Goal: Task Accomplishment & Management: Manage account settings

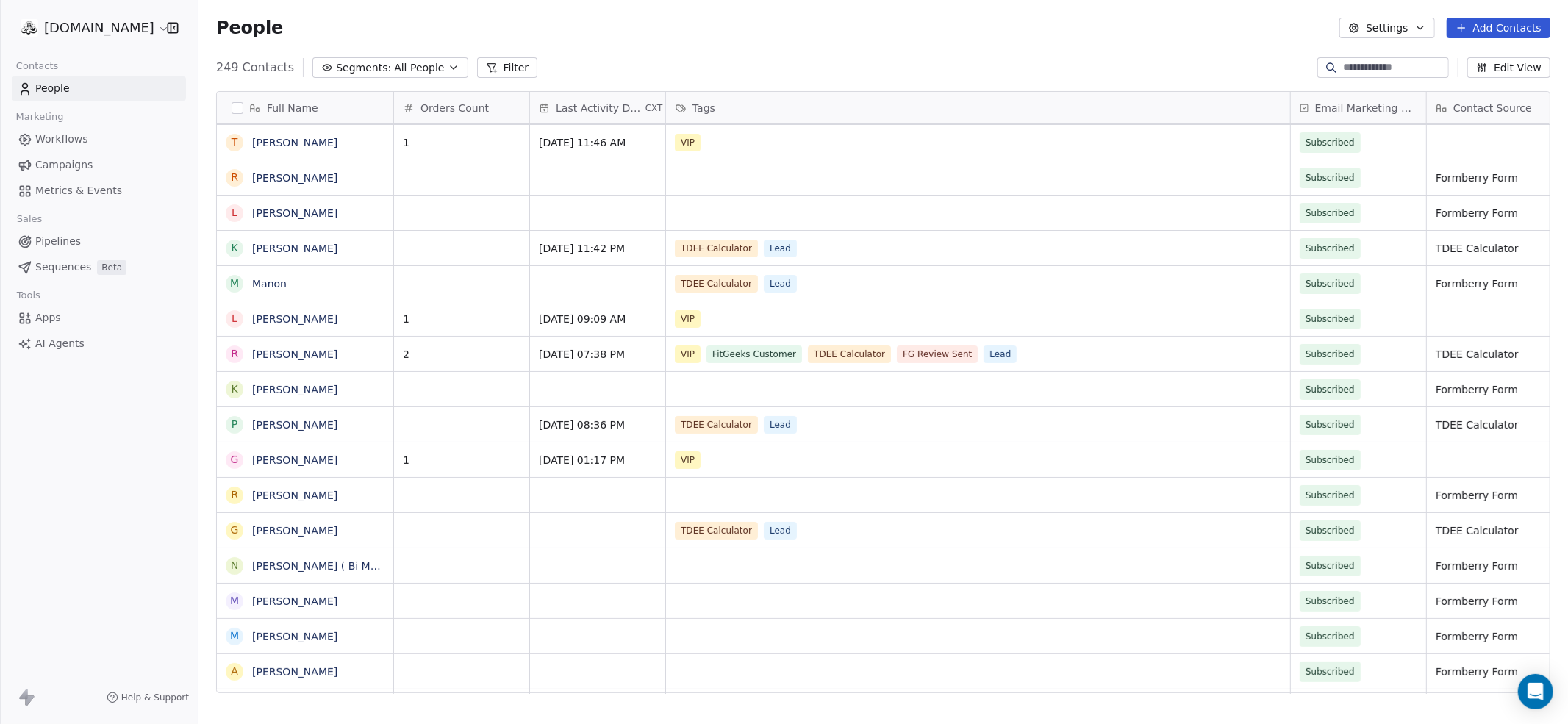
scroll to position [637, 1370]
click at [122, 31] on html "[DOMAIN_NAME] Contacts People Marketing Workflows Campaigns Metrics & Events Sa…" at bounding box center [784, 417] width 1568 height 835
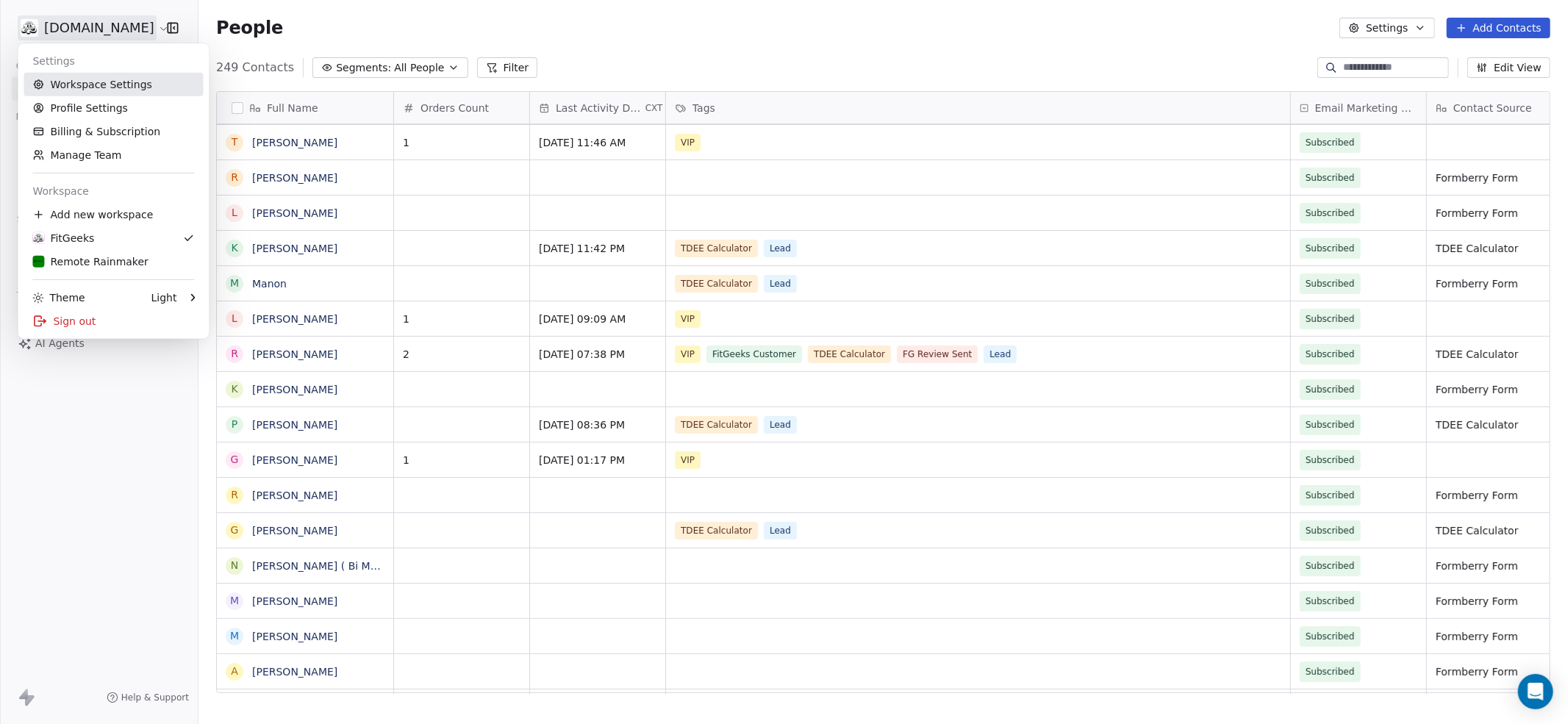
click at [76, 92] on link "Workspace Settings" at bounding box center [113, 84] width 180 height 23
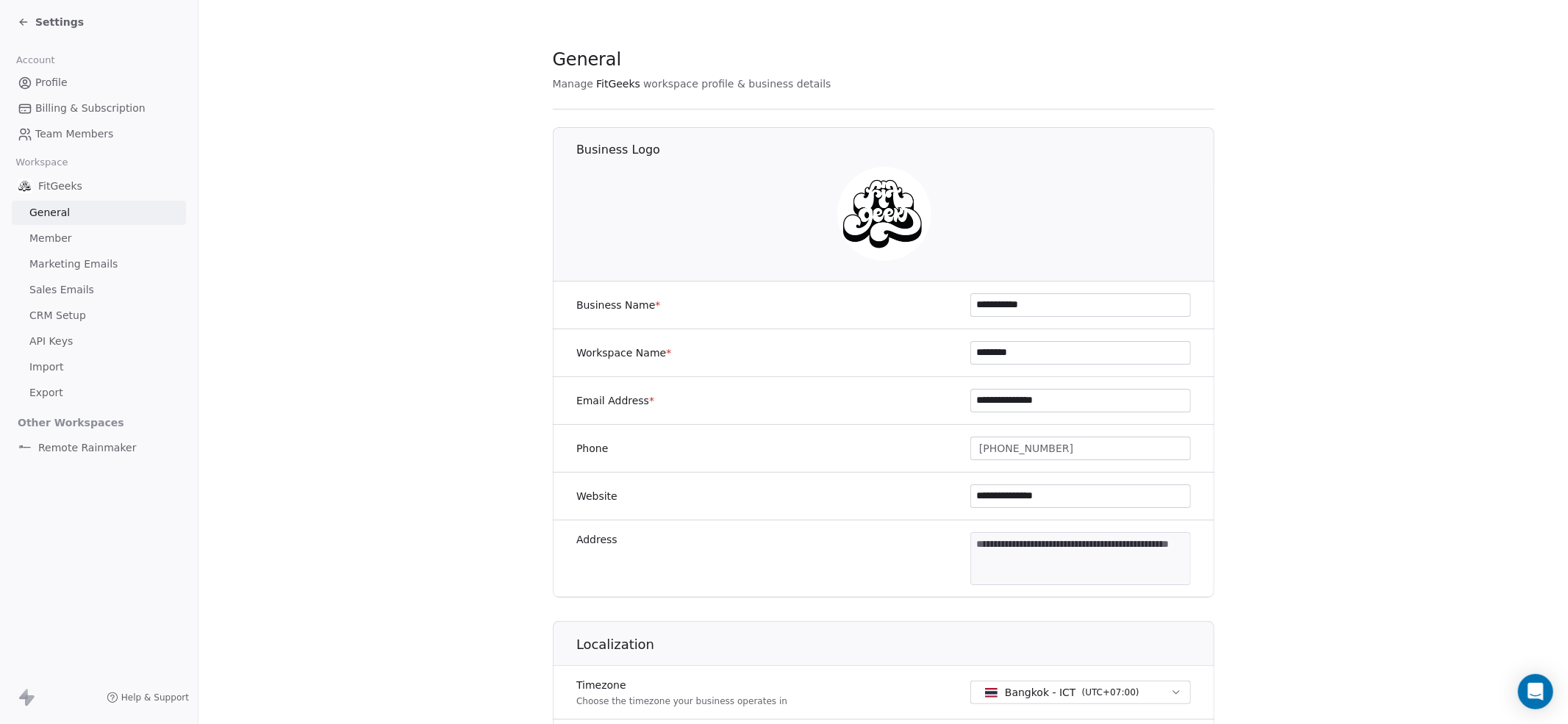
click at [49, 246] on span "Member" at bounding box center [50, 238] width 42 height 16
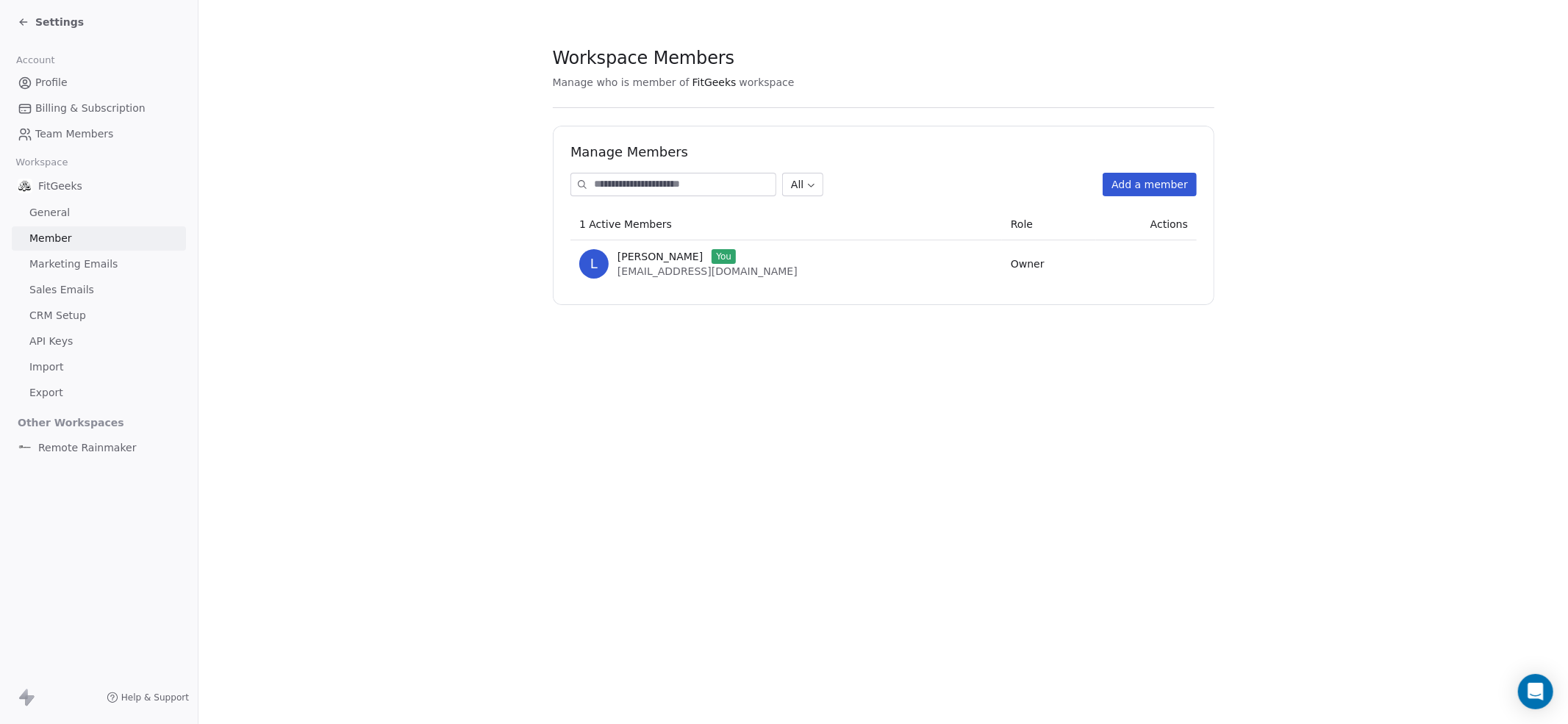
click at [62, 268] on span "Marketing Emails" at bounding box center [73, 264] width 88 height 16
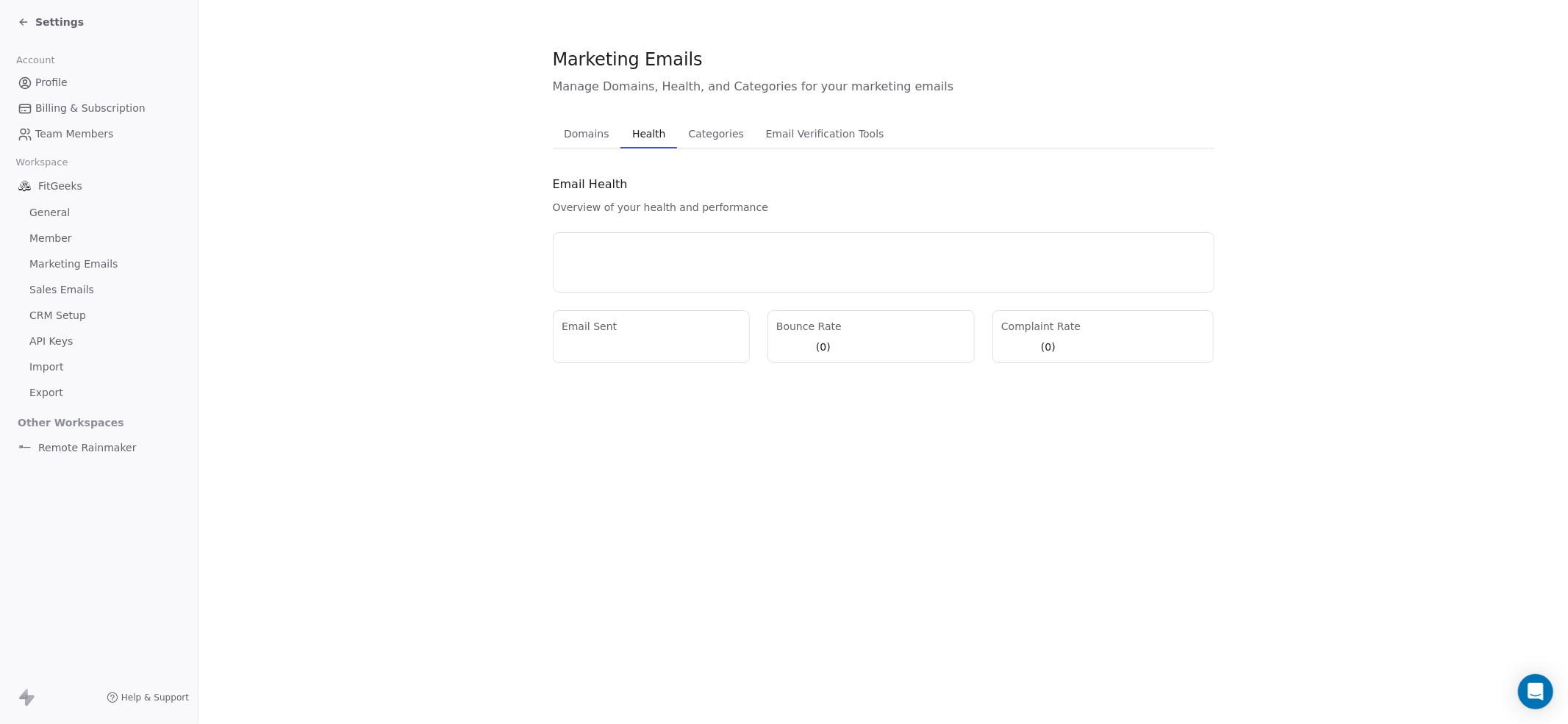
click at [648, 139] on span "Health" at bounding box center [649, 133] width 45 height 21
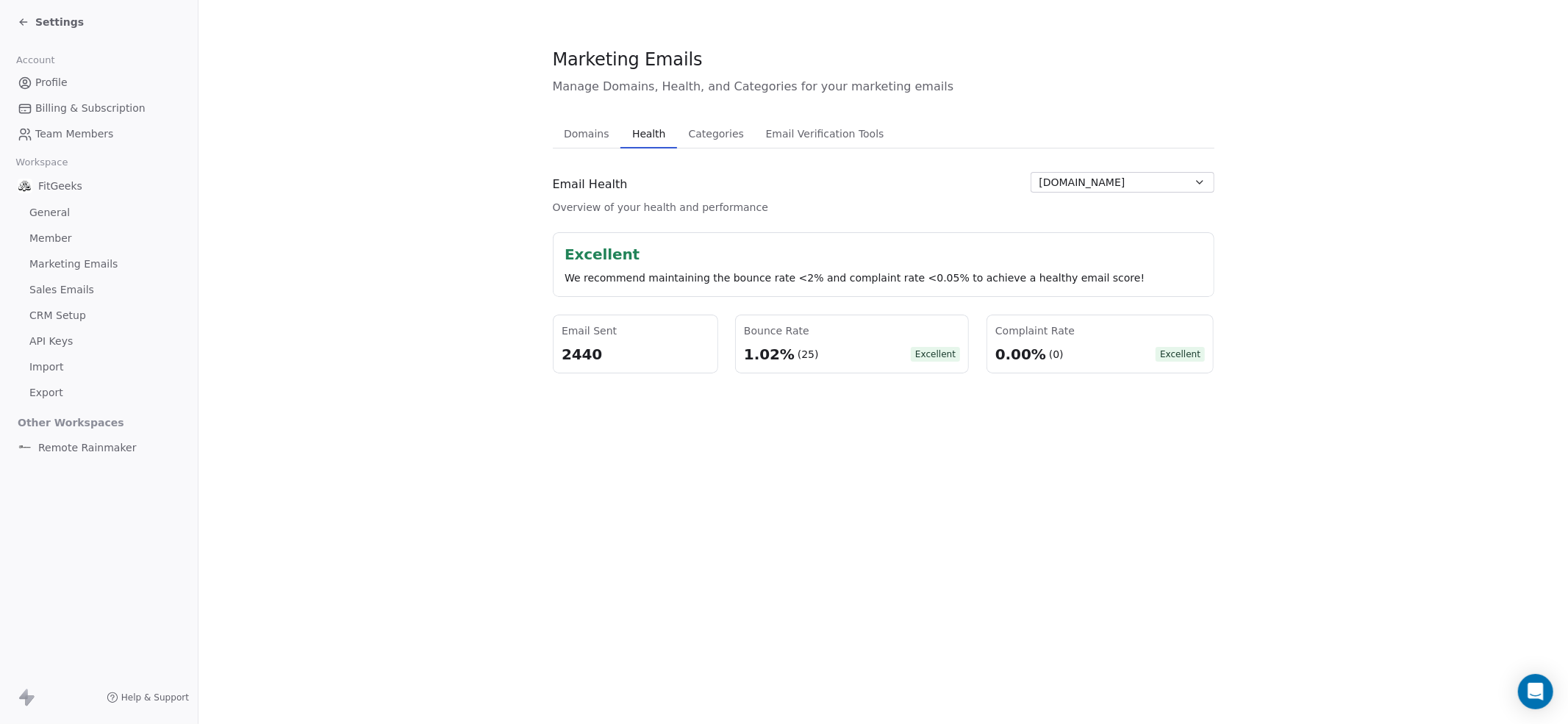
click at [732, 141] on span "Categories" at bounding box center [717, 133] width 67 height 21
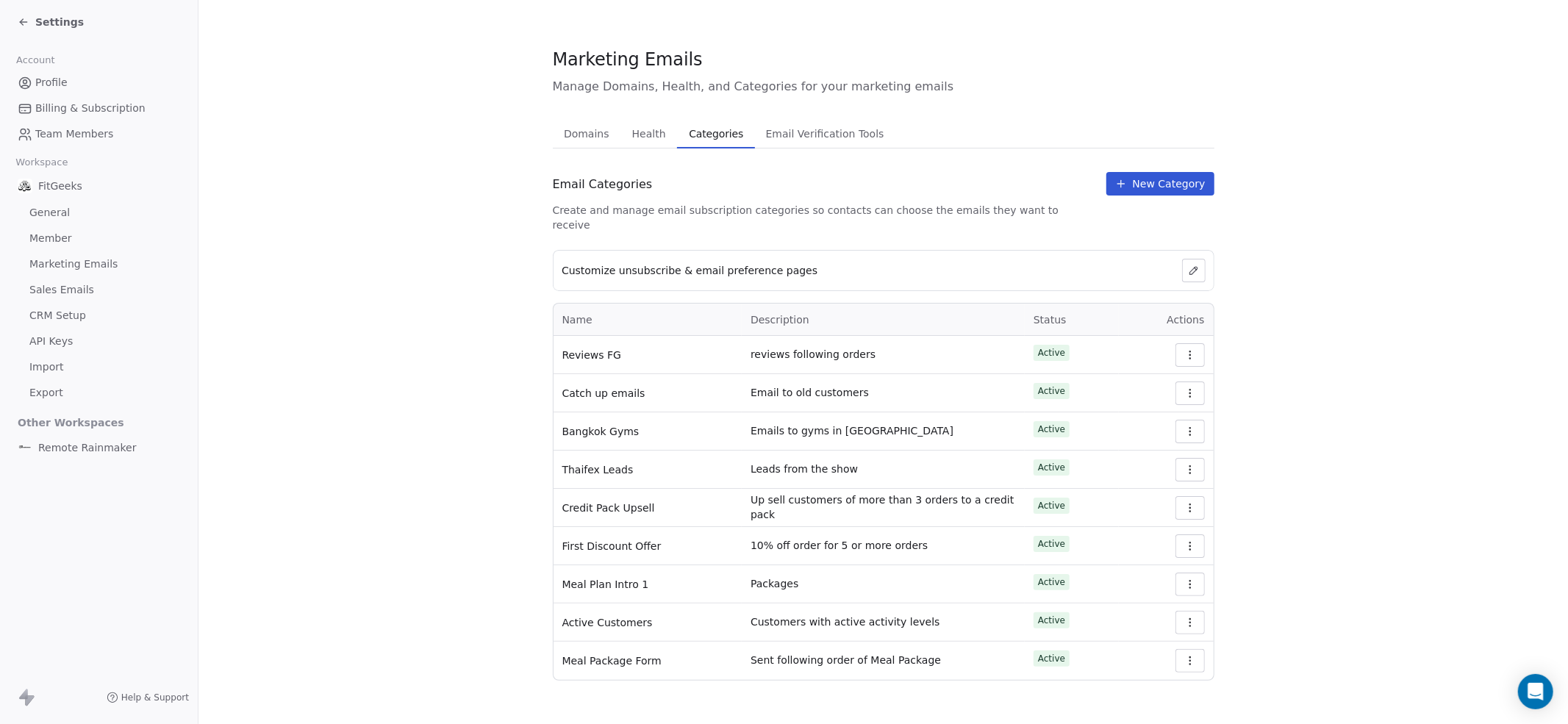
click at [827, 137] on span "Email Verification Tools" at bounding box center [826, 133] width 130 height 21
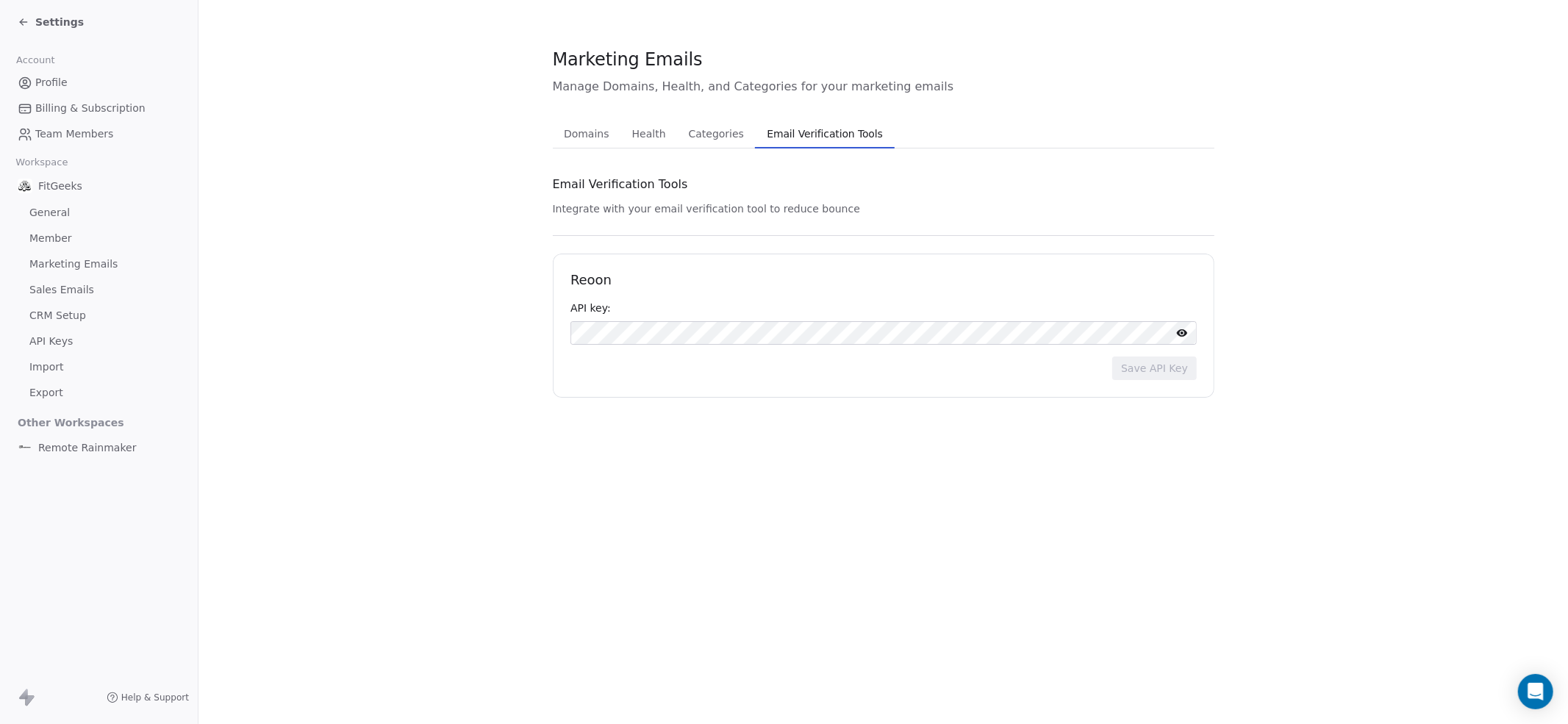
click at [57, 221] on span "General" at bounding box center [49, 212] width 41 height 16
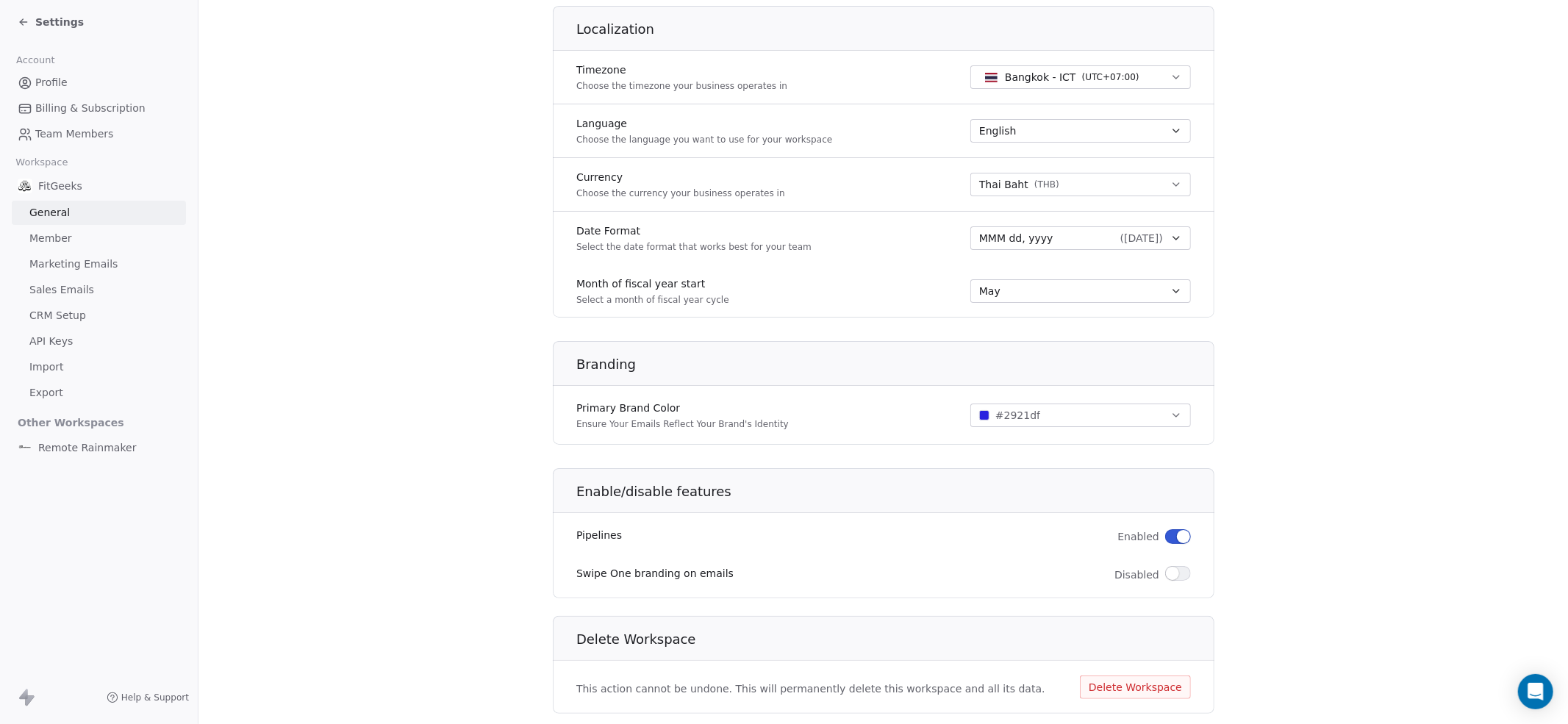
scroll to position [664, 0]
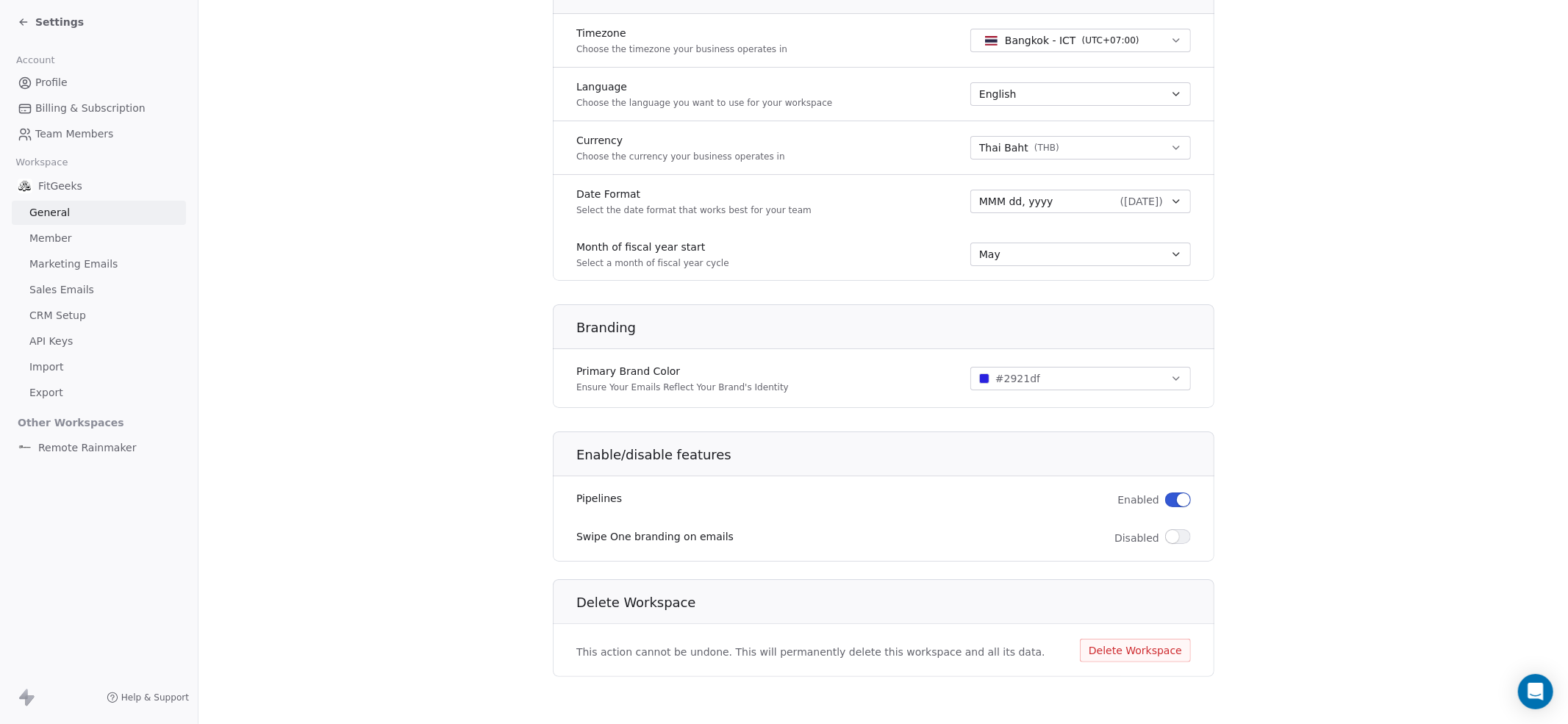
click at [70, 241] on span "Member" at bounding box center [50, 238] width 42 height 16
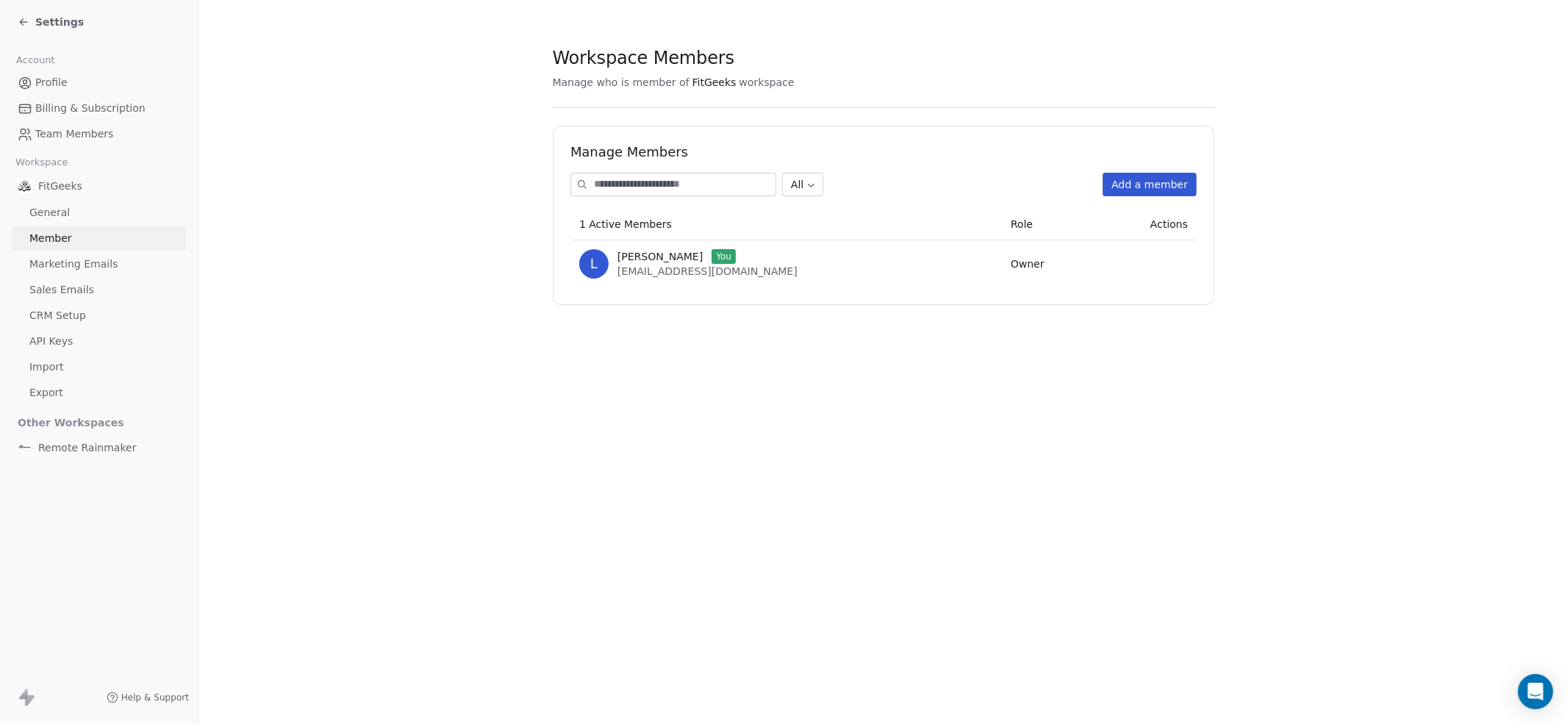
click at [51, 271] on span "Marketing Emails" at bounding box center [73, 264] width 88 height 16
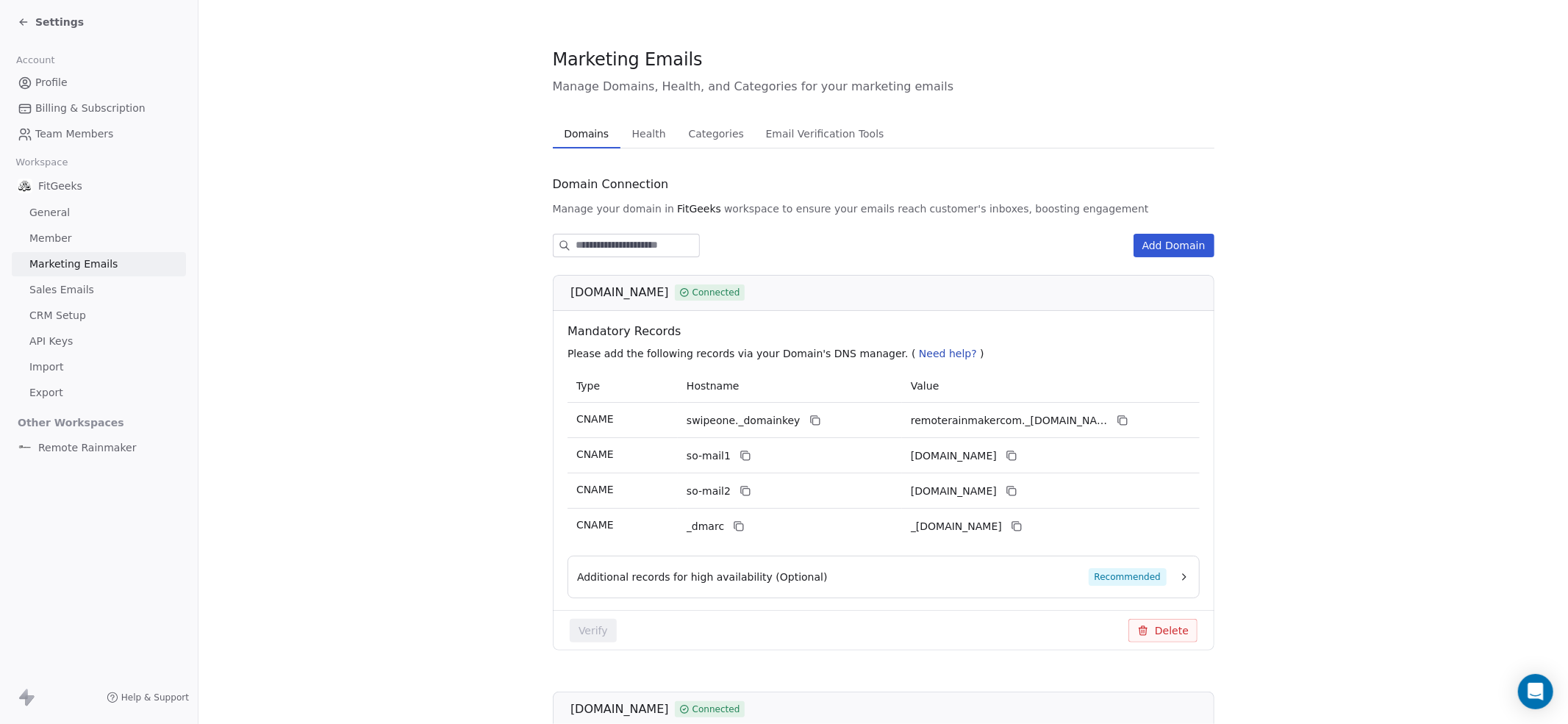
click at [60, 298] on span "Sales Emails" at bounding box center [62, 290] width 65 height 16
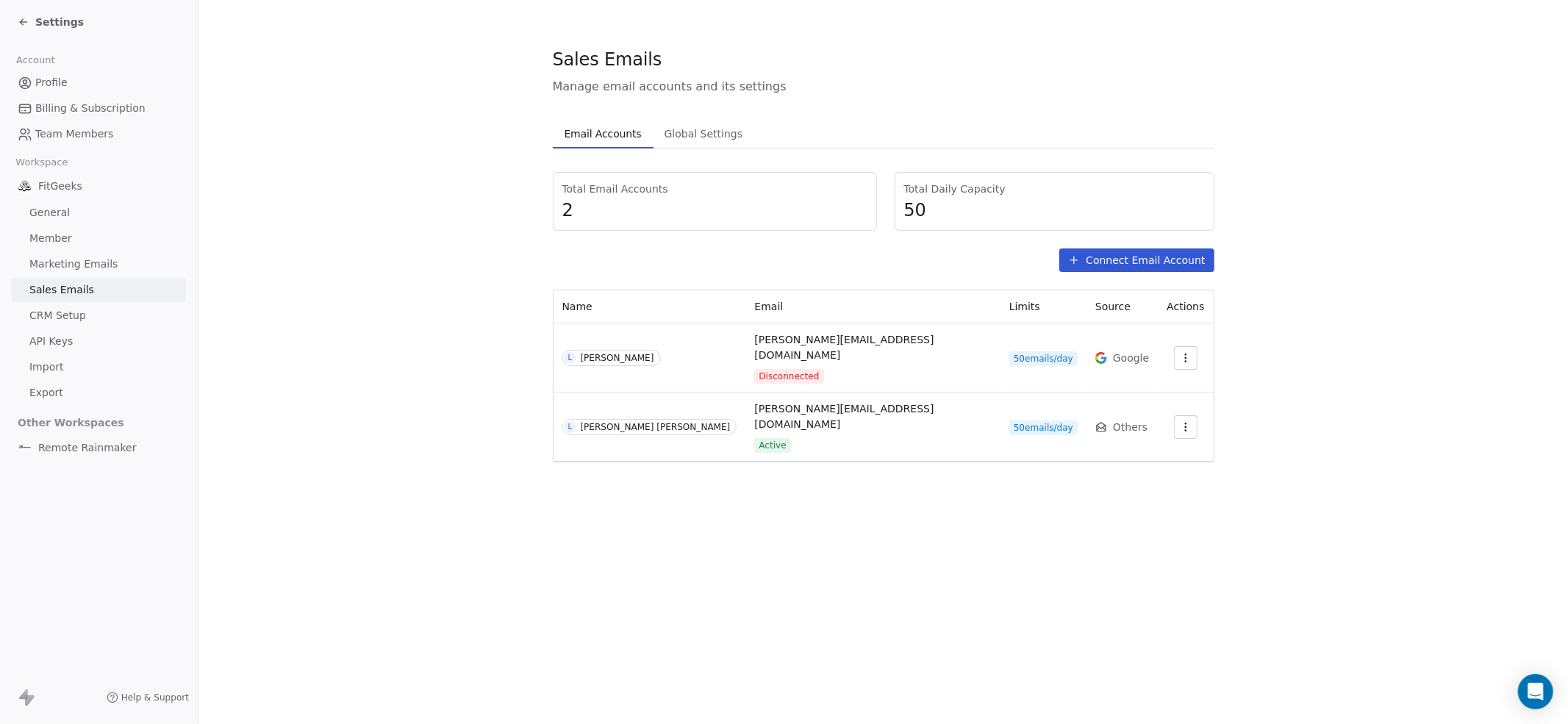
click at [62, 324] on span "CRM Setup" at bounding box center [57, 315] width 57 height 16
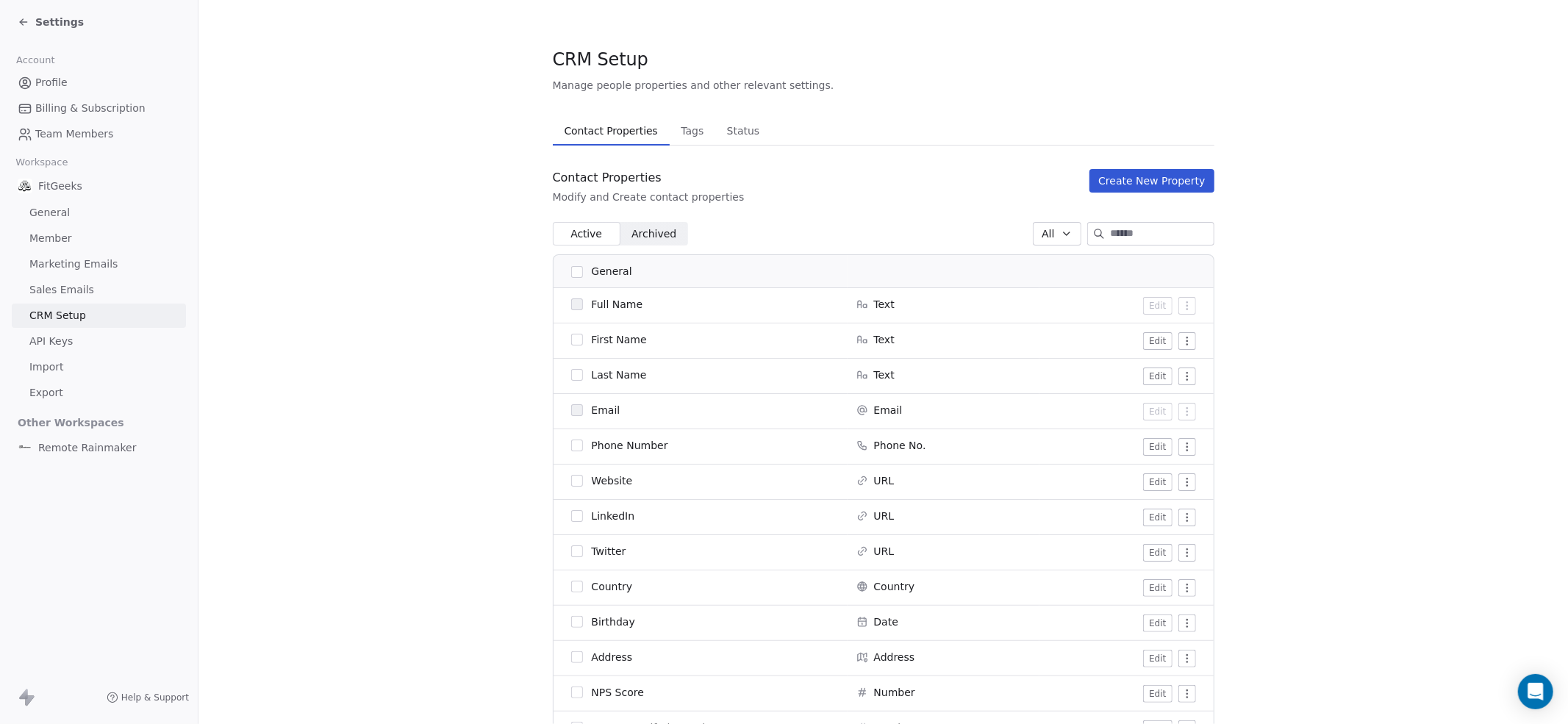
click at [739, 131] on span "Status" at bounding box center [744, 131] width 45 height 21
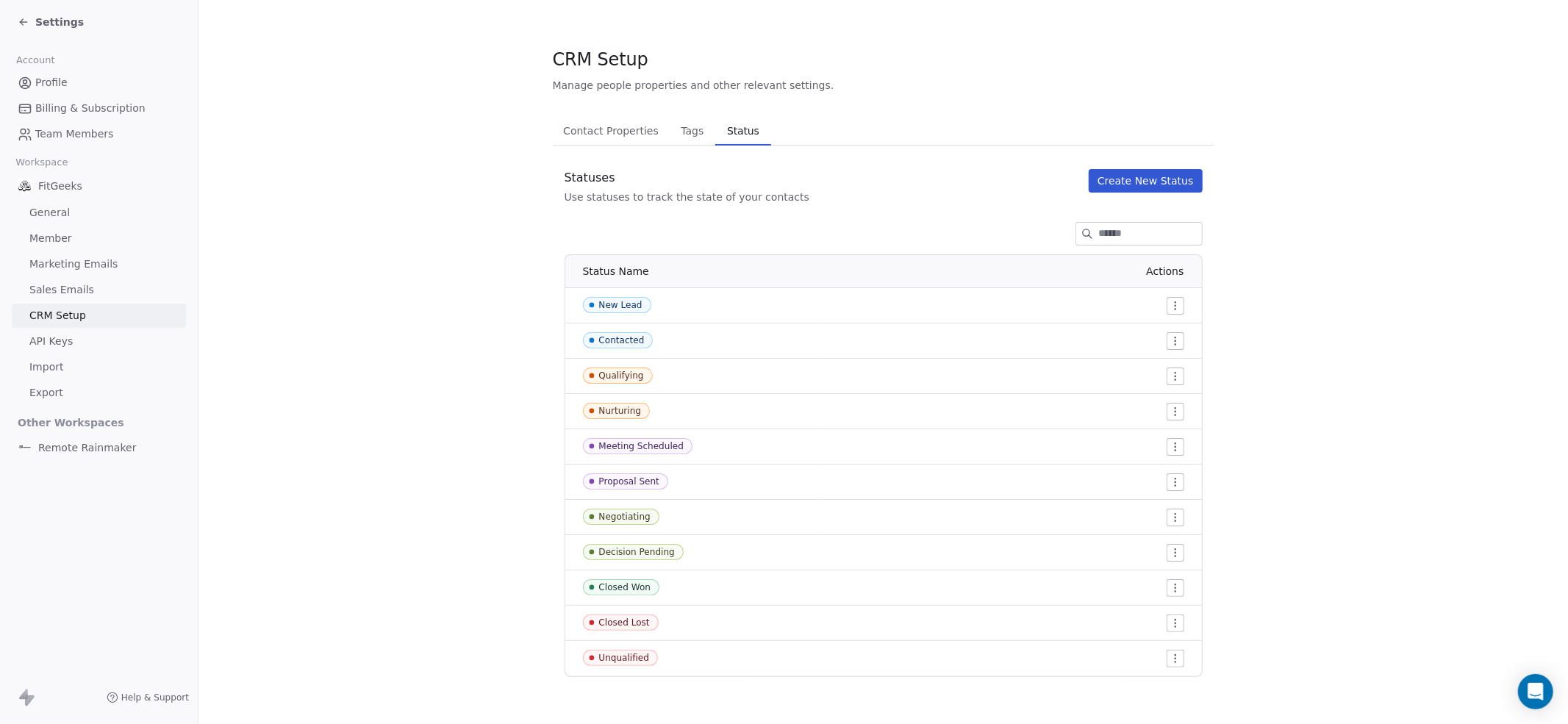
click at [690, 132] on span "Tags" at bounding box center [692, 131] width 35 height 21
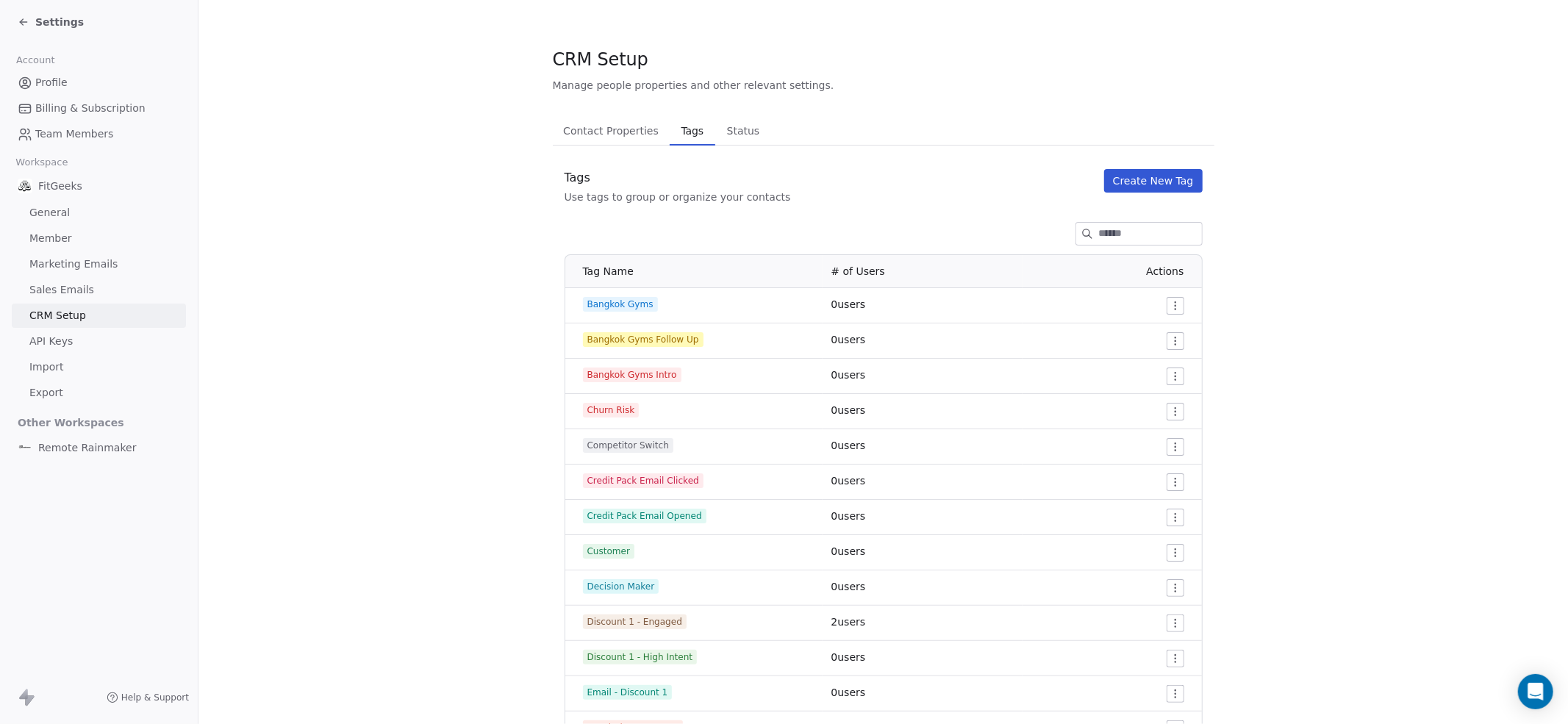
click at [622, 124] on span "Contact Properties" at bounding box center [611, 131] width 107 height 21
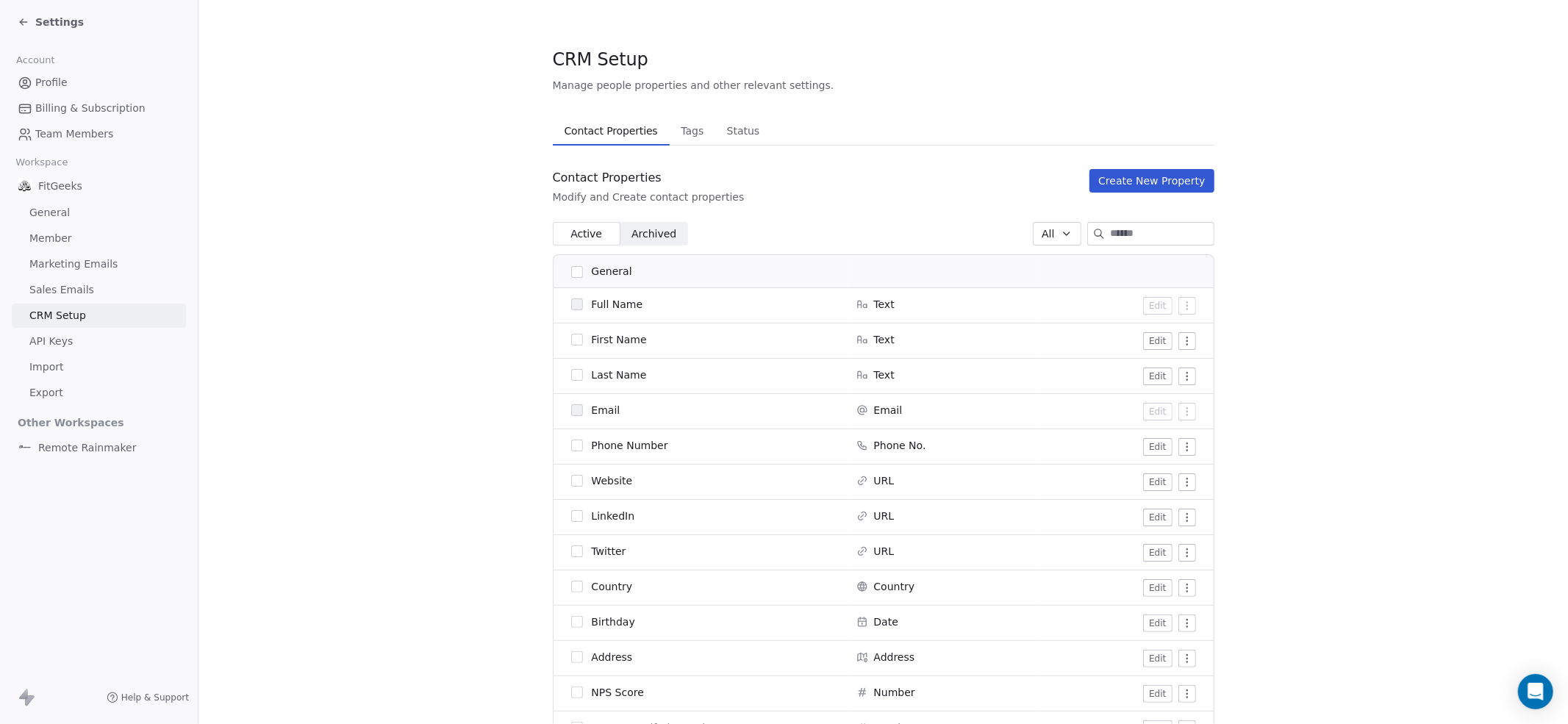
click at [48, 78] on span "Profile" at bounding box center [51, 82] width 32 height 16
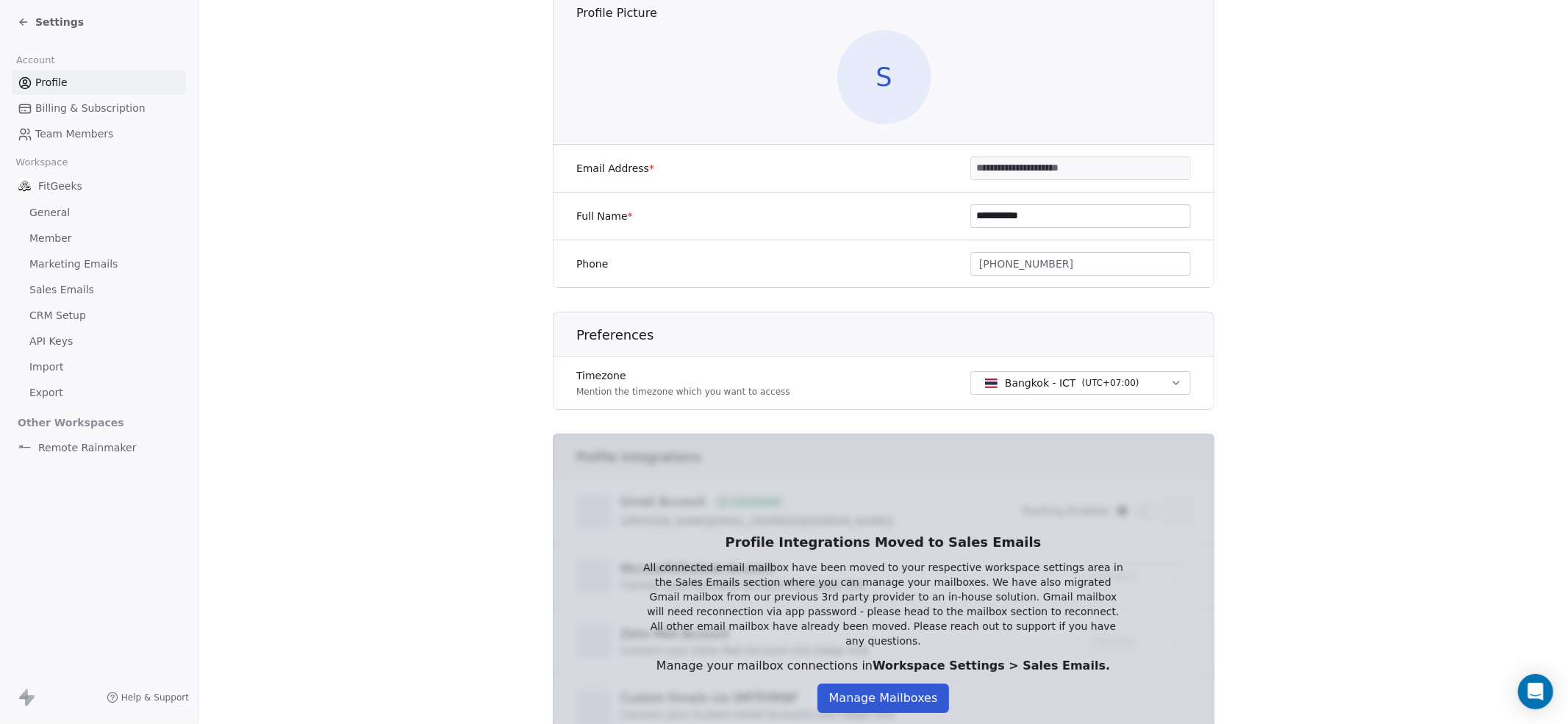
scroll to position [280, 0]
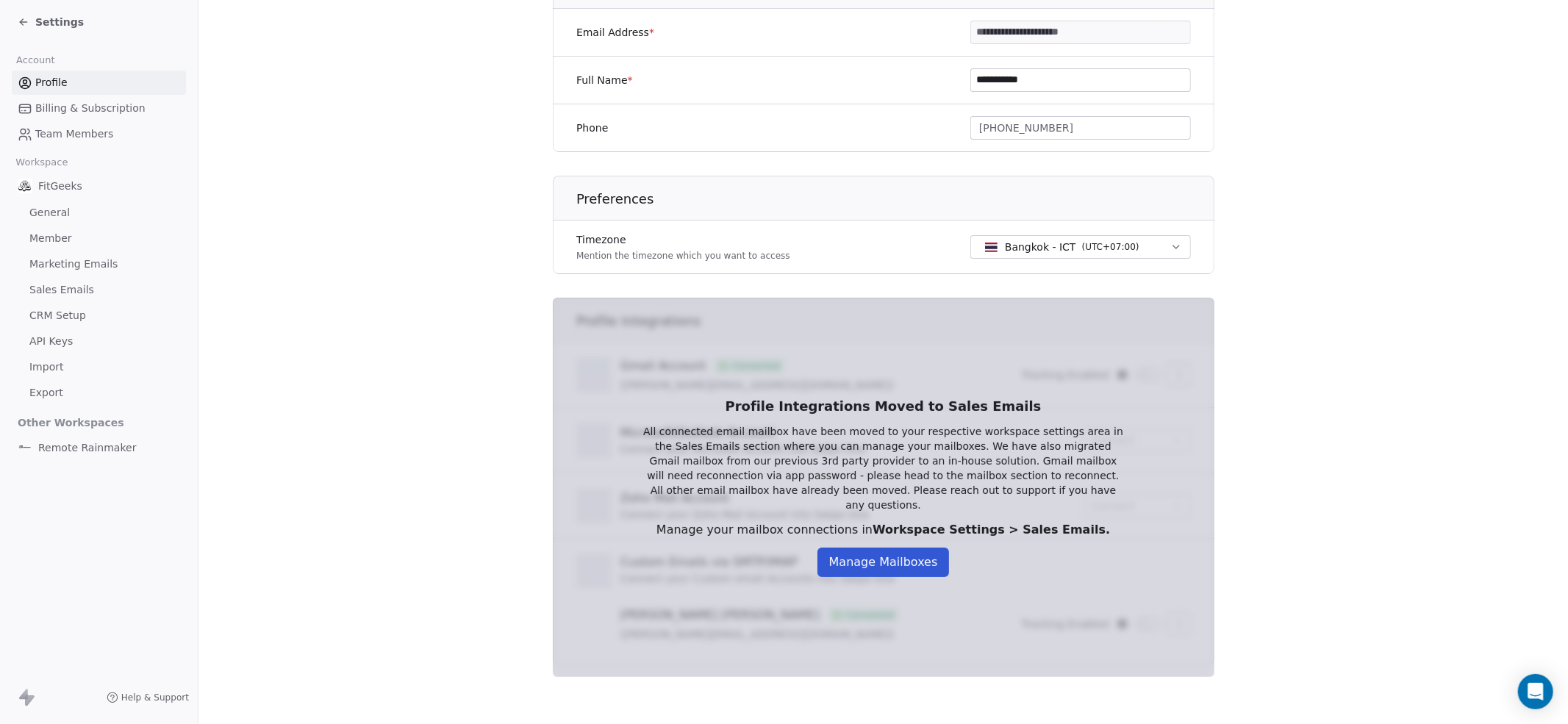
click at [860, 563] on button "Manage Mailboxes" at bounding box center [883, 562] width 132 height 29
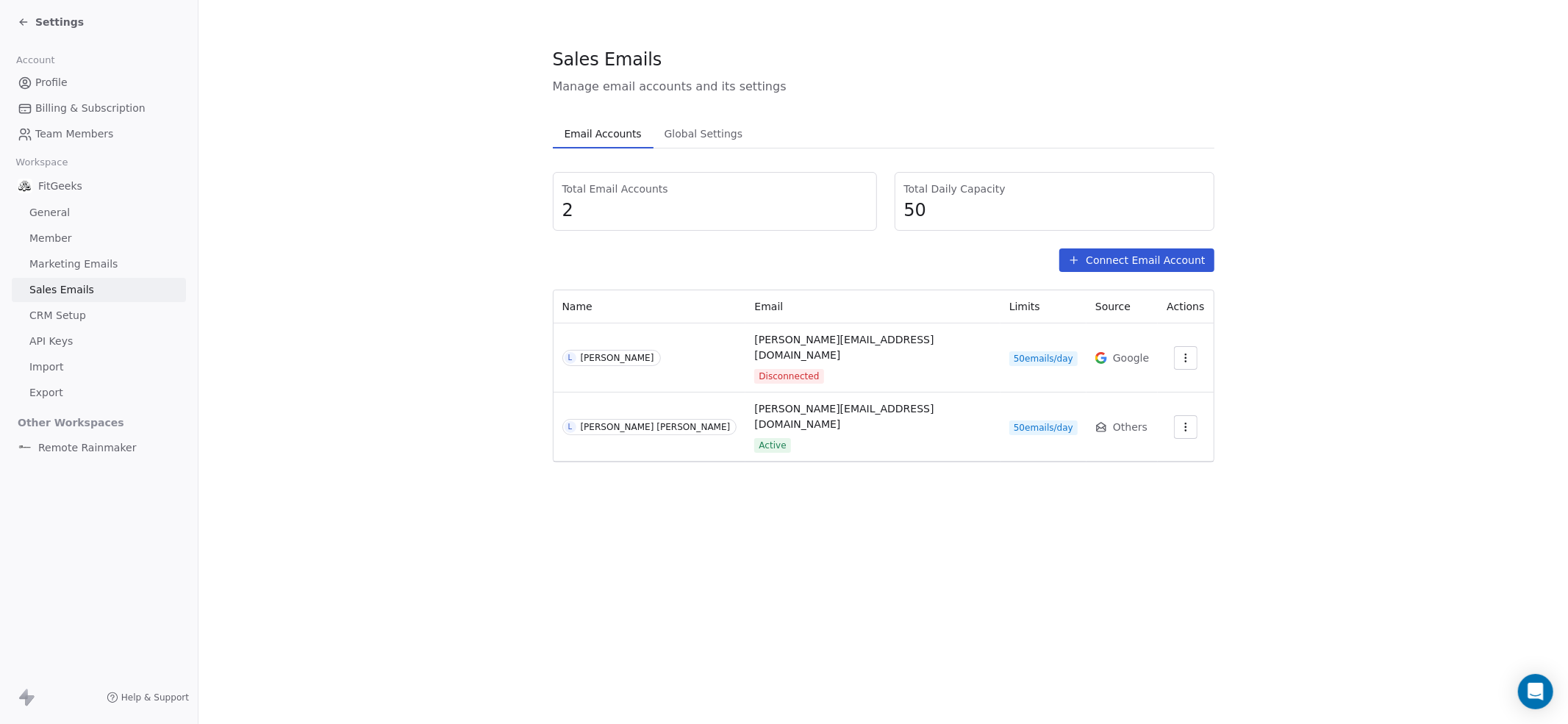
click at [1180, 352] on icon "button" at bounding box center [1186, 358] width 12 height 12
click at [1161, 382] on span "Reconnect" at bounding box center [1150, 379] width 54 height 16
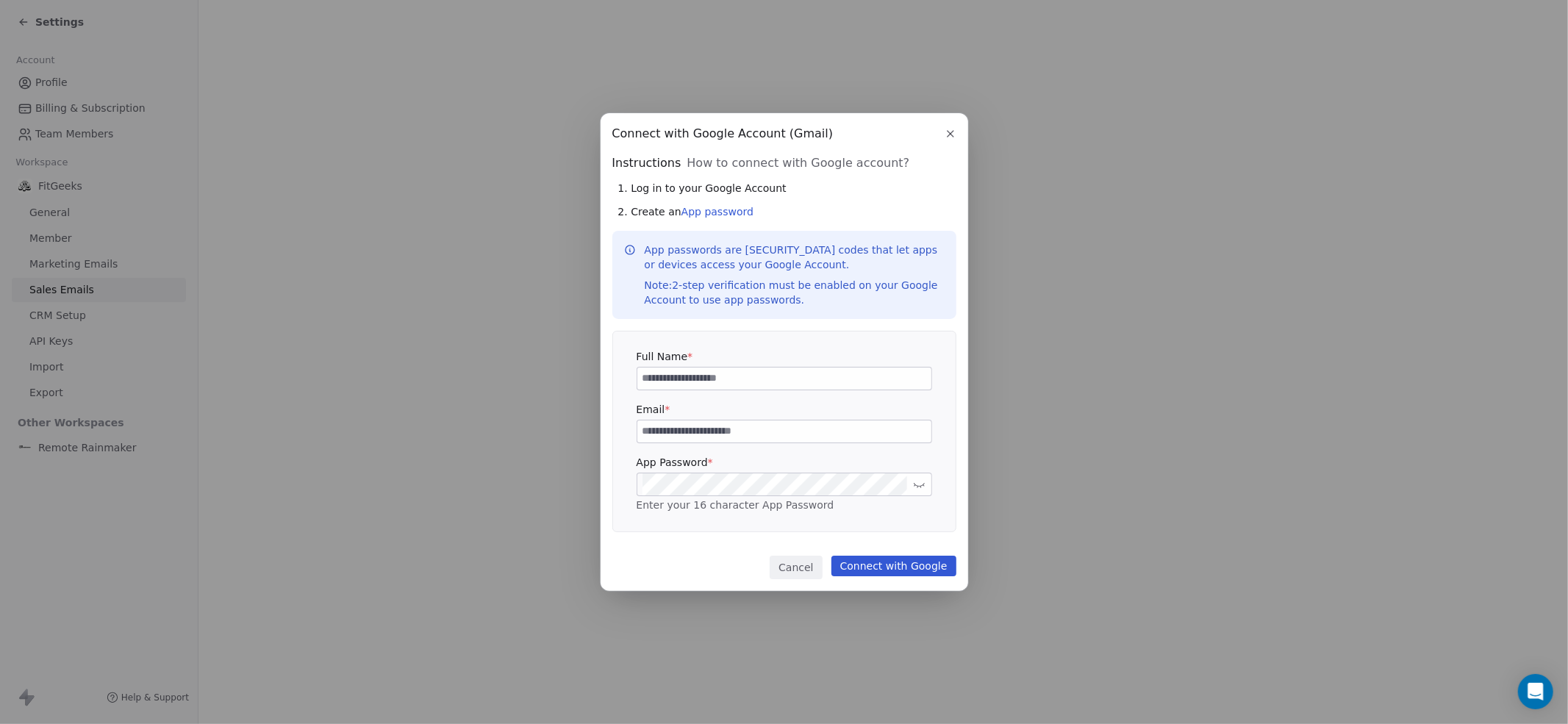
click at [676, 377] on input at bounding box center [784, 379] width 294 height 22
click at [703, 538] on div "Connect with Google Account (Gmail) Connect with Google Account (Gmail) Instruc…" at bounding box center [785, 352] width 368 height 478
click at [935, 129] on div "Connect with Google Account (Gmail)" at bounding box center [784, 133] width 344 height 17
click at [956, 132] on button "button" at bounding box center [950, 133] width 17 height 17
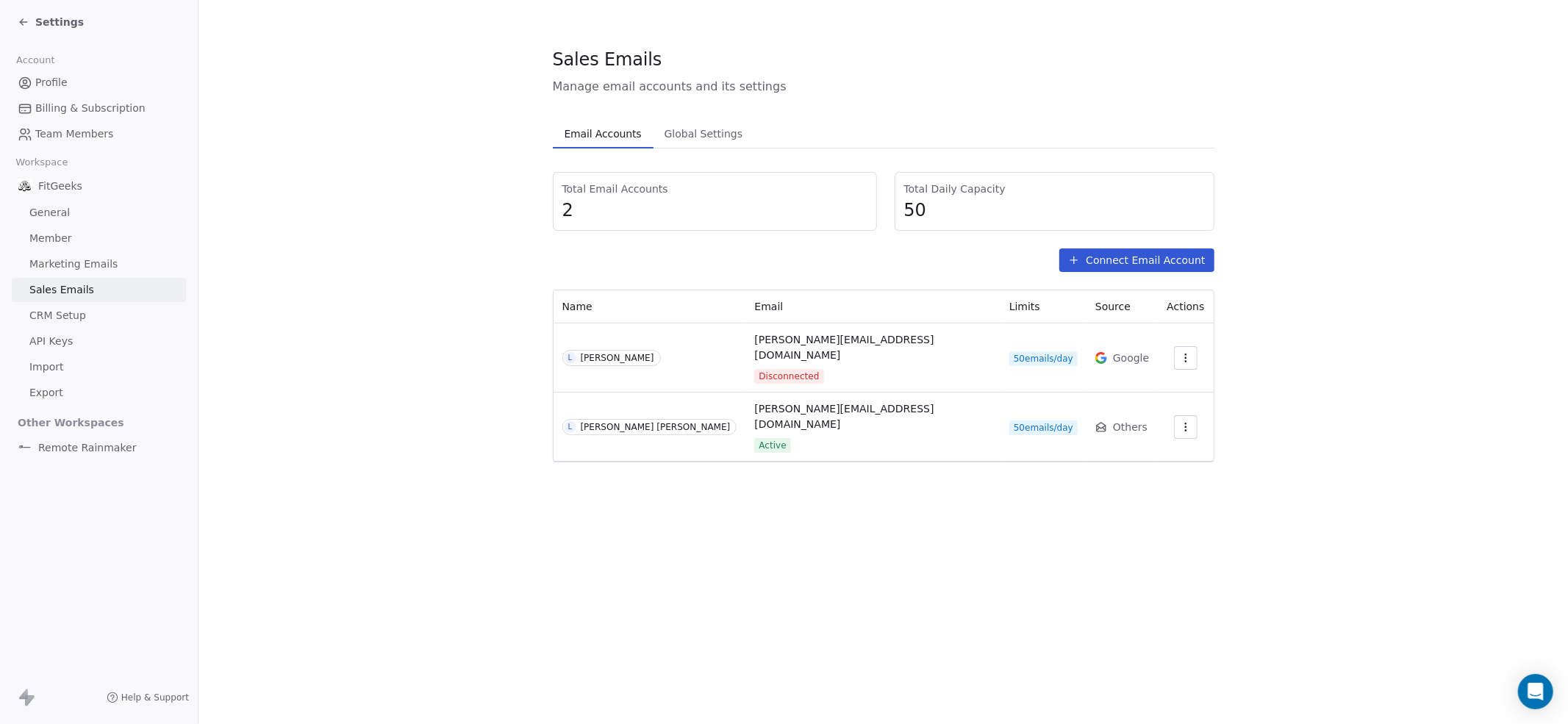
click at [1180, 352] on icon "button" at bounding box center [1186, 358] width 12 height 12
click at [1153, 379] on span "Reconnect" at bounding box center [1150, 379] width 54 height 16
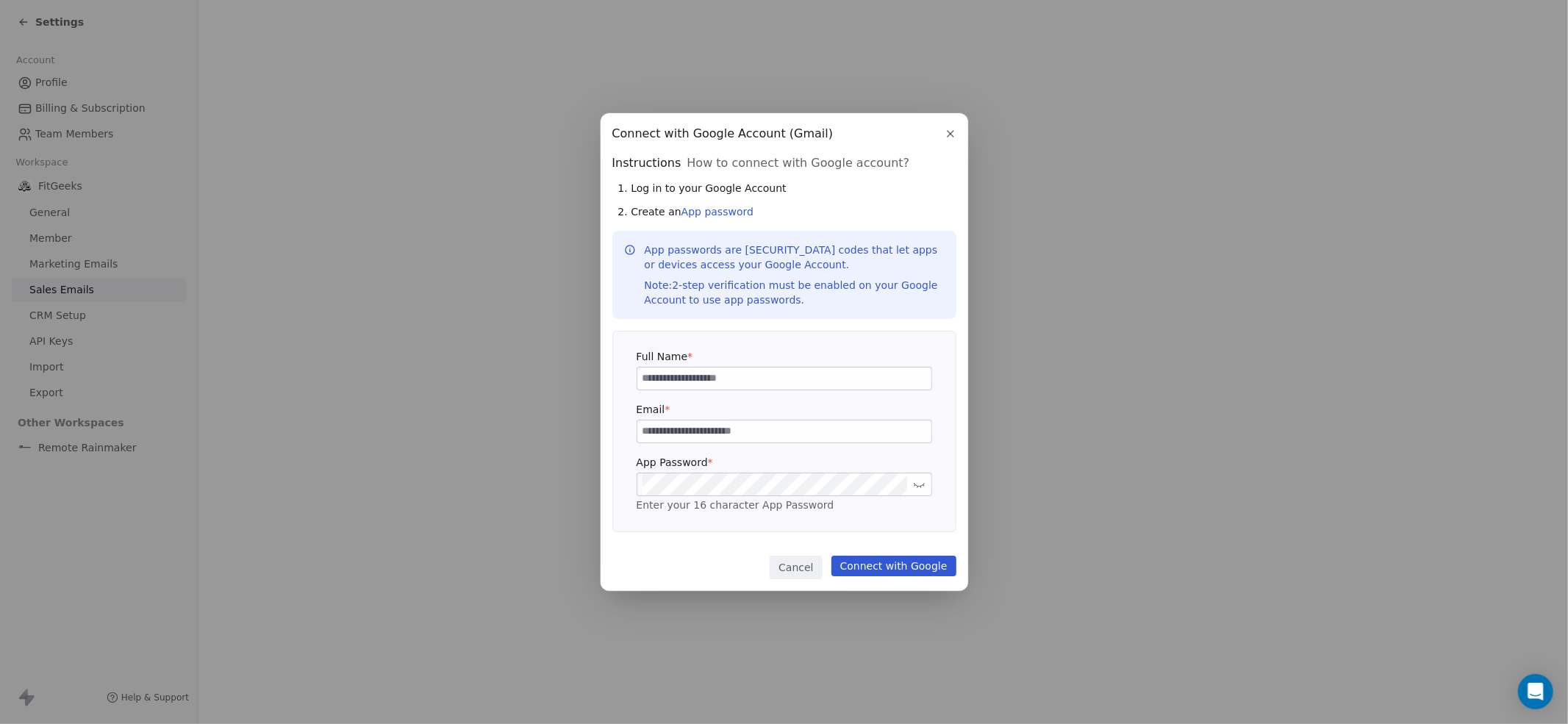
click at [725, 392] on div "Full Name * Email * App Password * Enter your 16 character App Password" at bounding box center [784, 432] width 295 height 165
drag, startPoint x: 723, startPoint y: 390, endPoint x: 703, endPoint y: 378, distance: 23.3
click at [720, 387] on div "Full Name * Email * App Password * Enter your 16 character App Password" at bounding box center [784, 432] width 295 height 165
click at [703, 378] on input at bounding box center [784, 379] width 294 height 22
type input "**********"
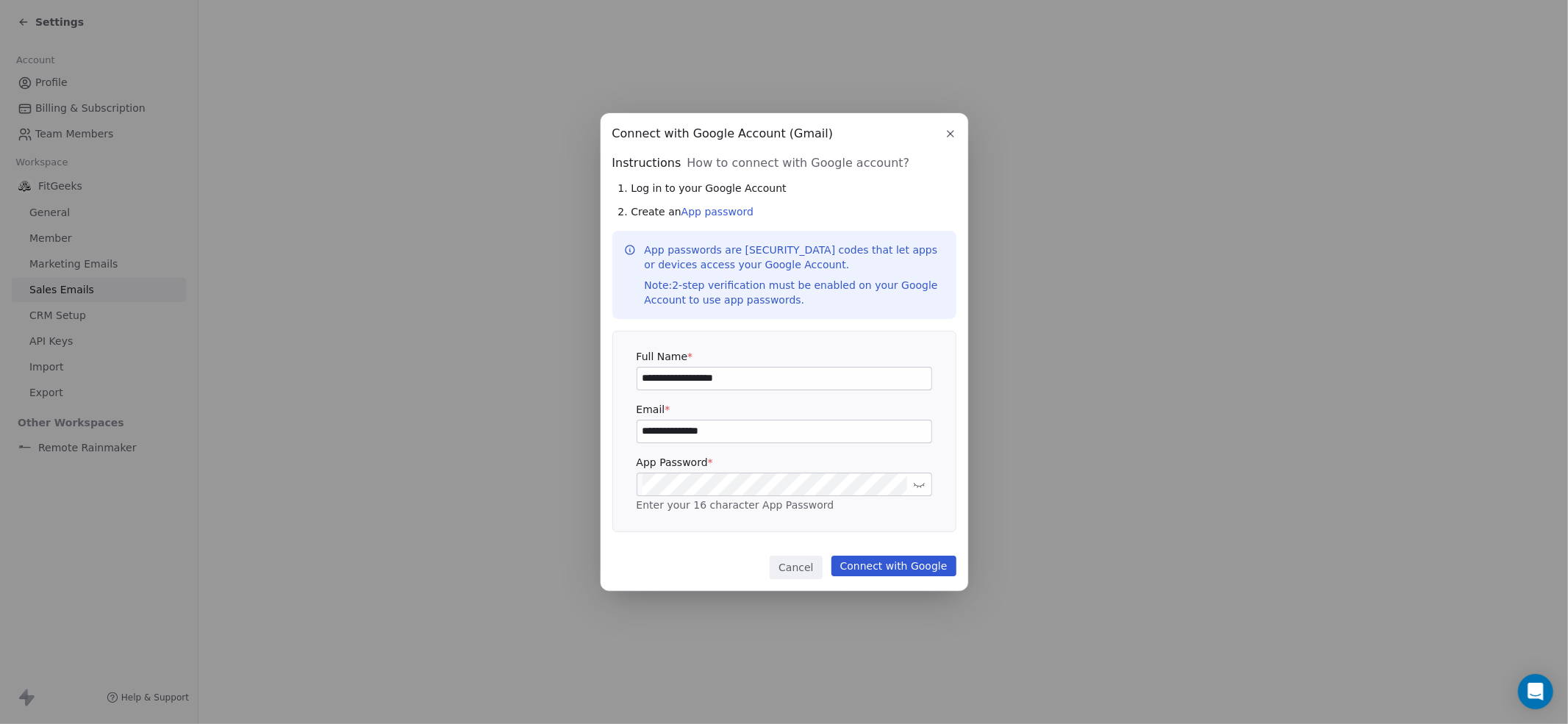
type input "**********"
click at [717, 212] on link "App password" at bounding box center [717, 211] width 72 height 12
click at [880, 565] on button "Connect with Google" at bounding box center [894, 566] width 125 height 21
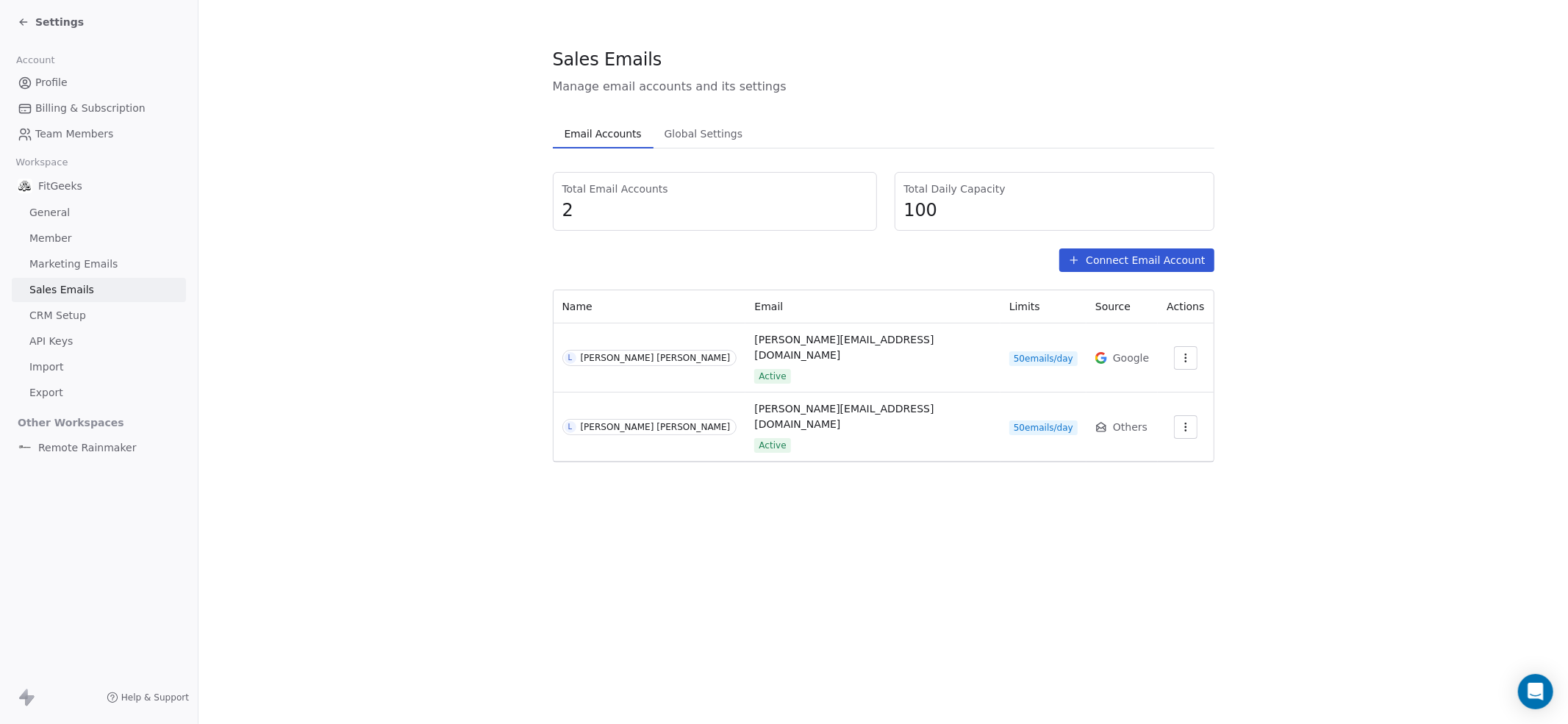
click at [35, 20] on span "Settings" at bounding box center [59, 22] width 48 height 15
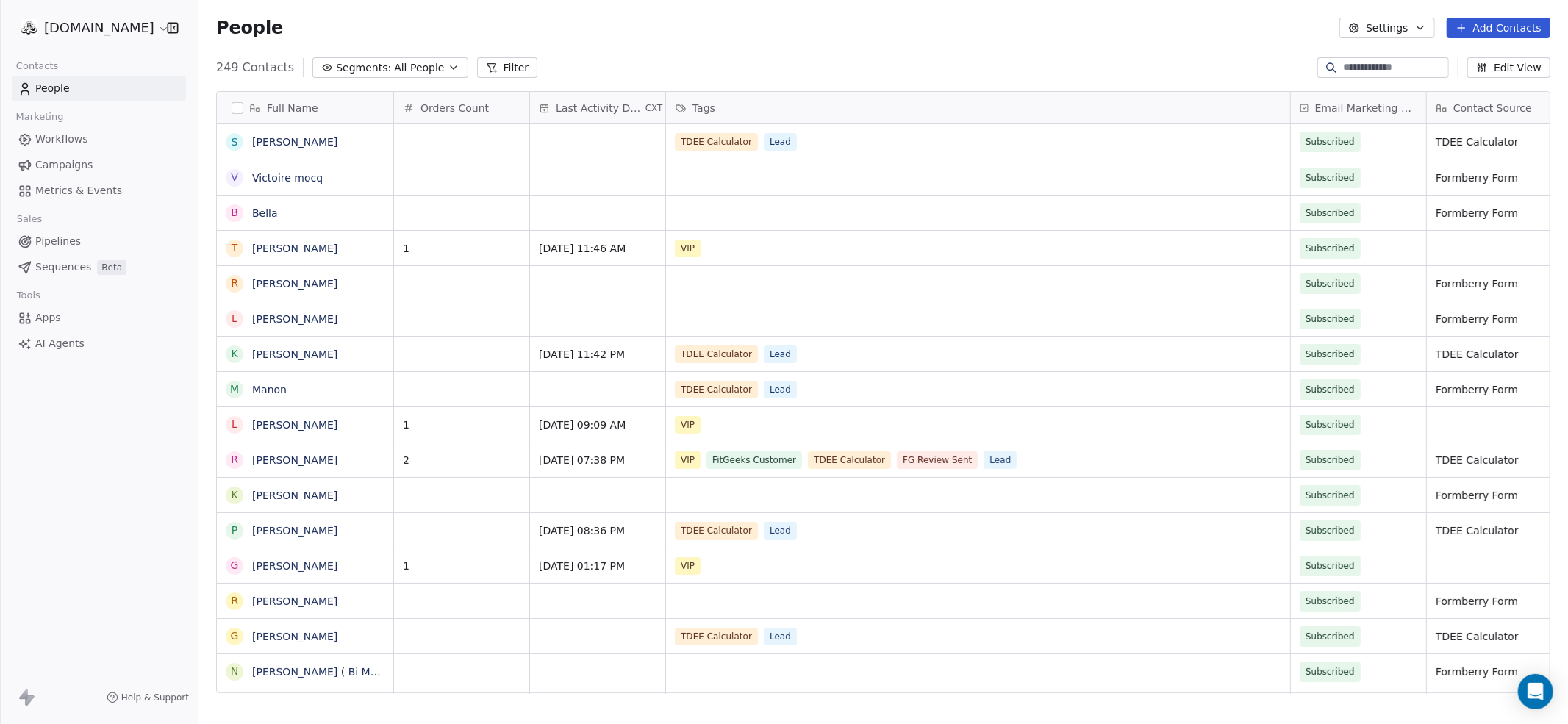
click at [57, 142] on span "Workflows" at bounding box center [62, 139] width 53 height 16
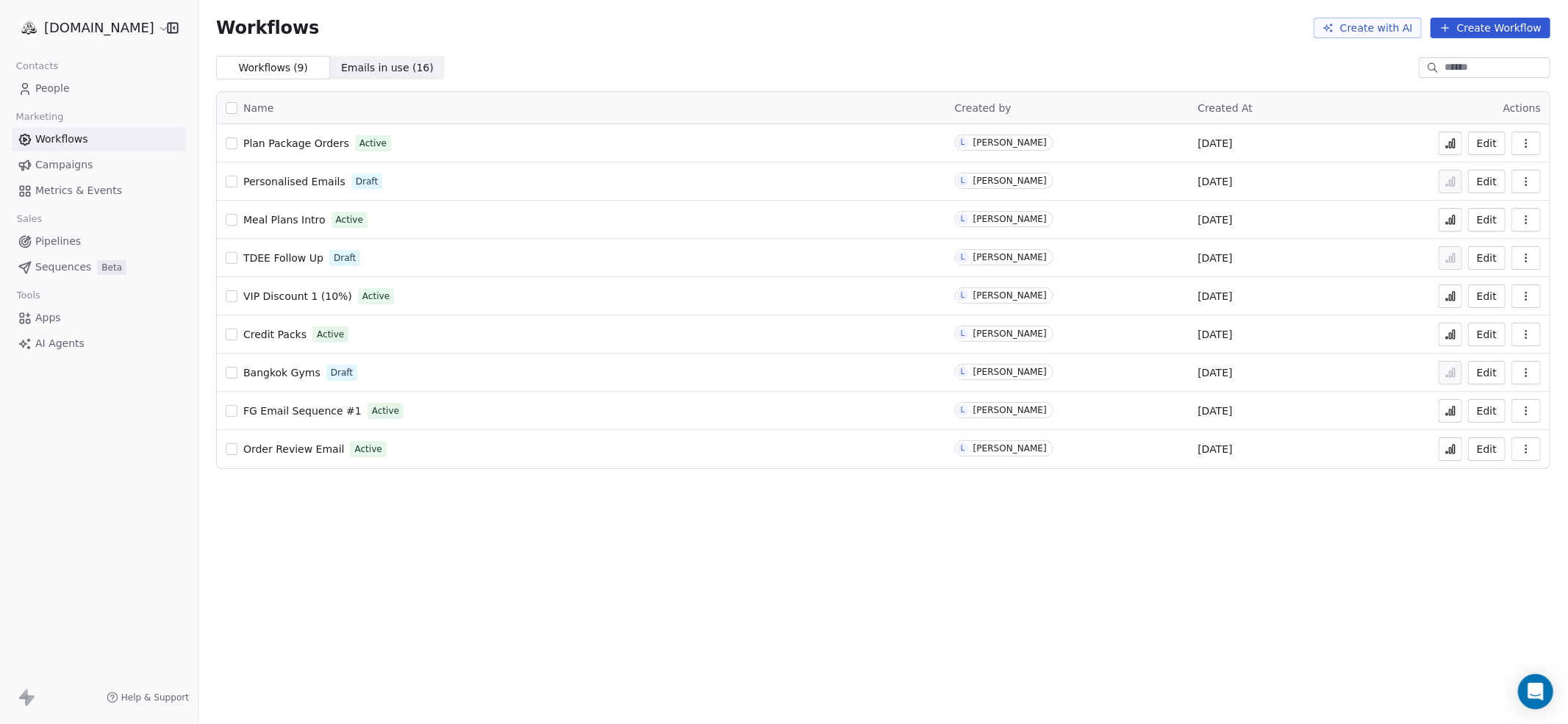
click at [63, 173] on span "Campaigns" at bounding box center [63, 165] width 57 height 16
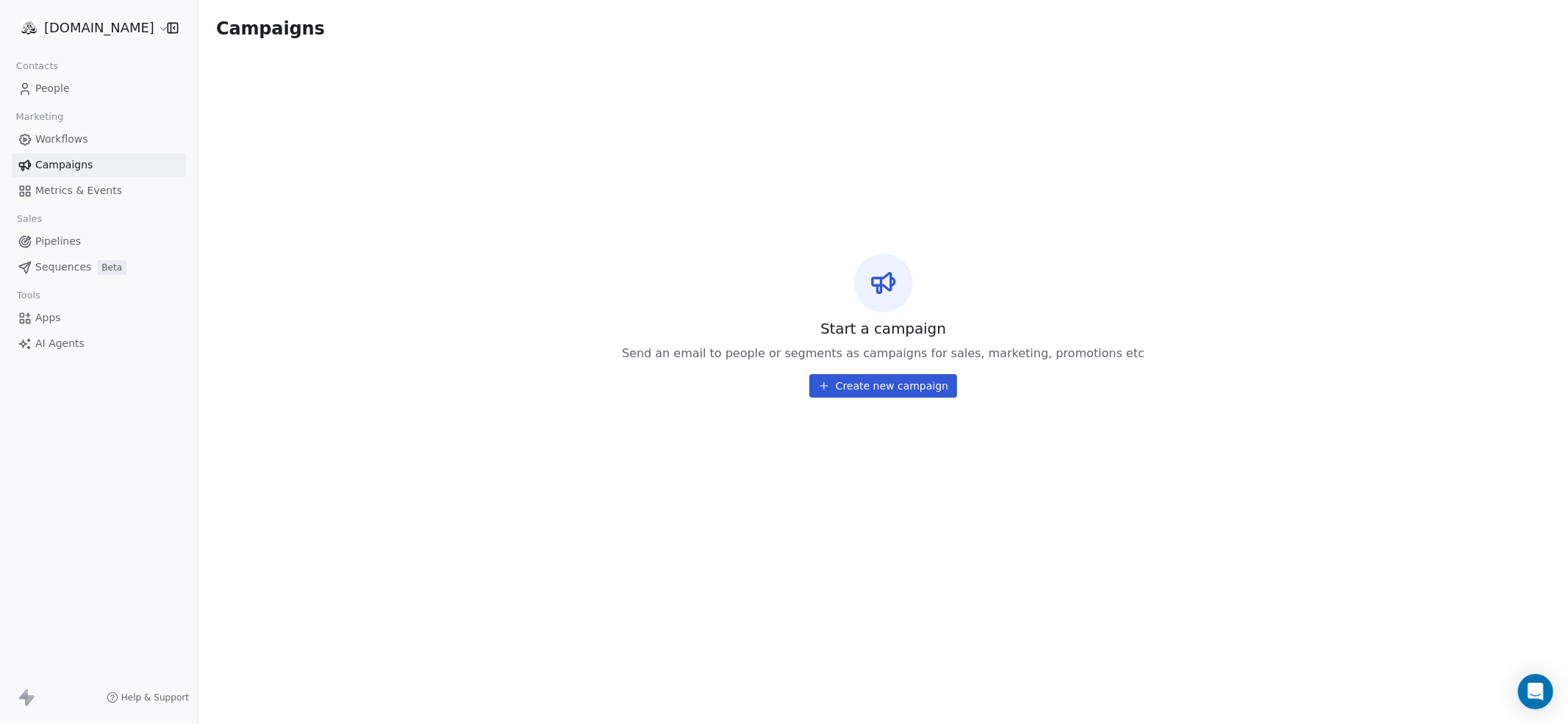
click at [54, 197] on span "Metrics & Events" at bounding box center [78, 191] width 87 height 16
click at [72, 186] on span "Metrics & Events" at bounding box center [78, 191] width 87 height 16
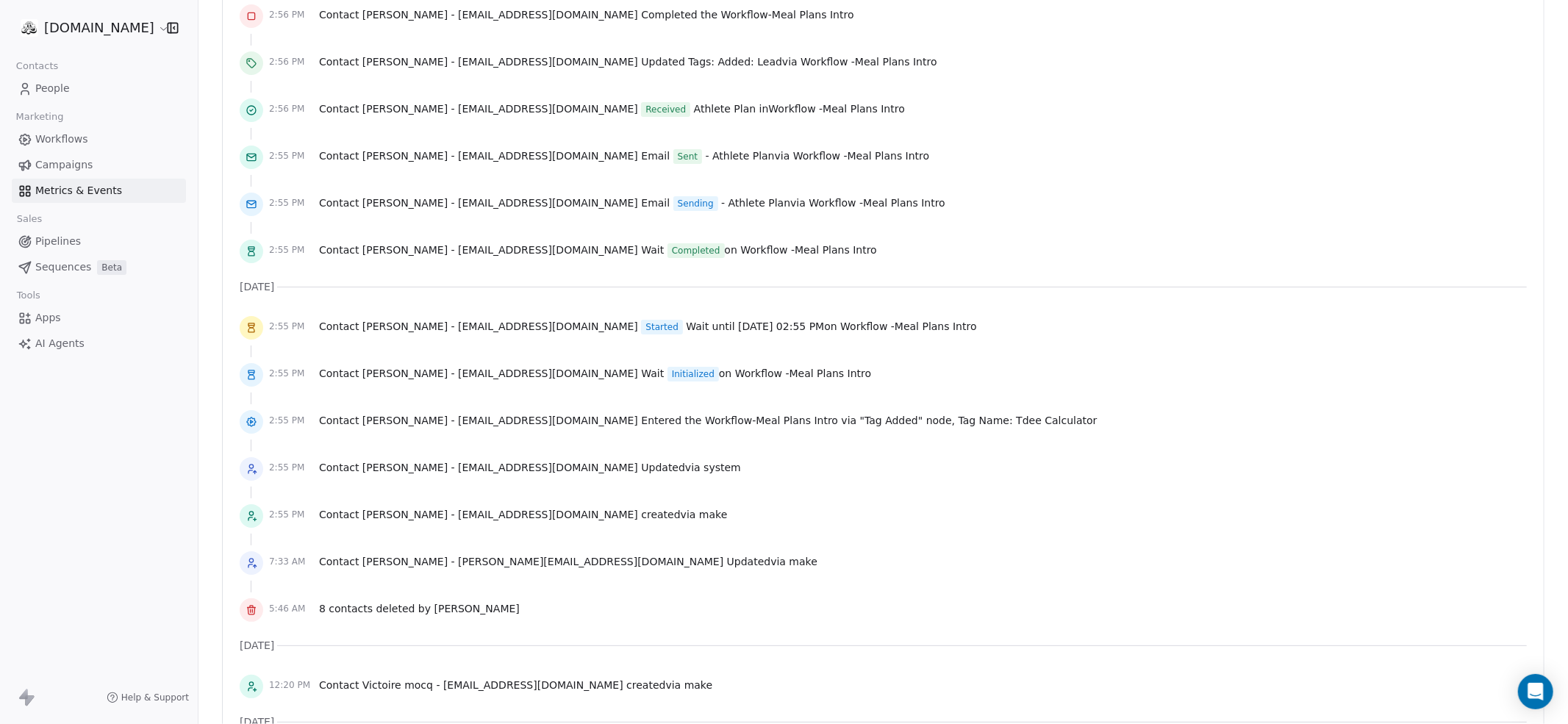
scroll to position [965, 0]
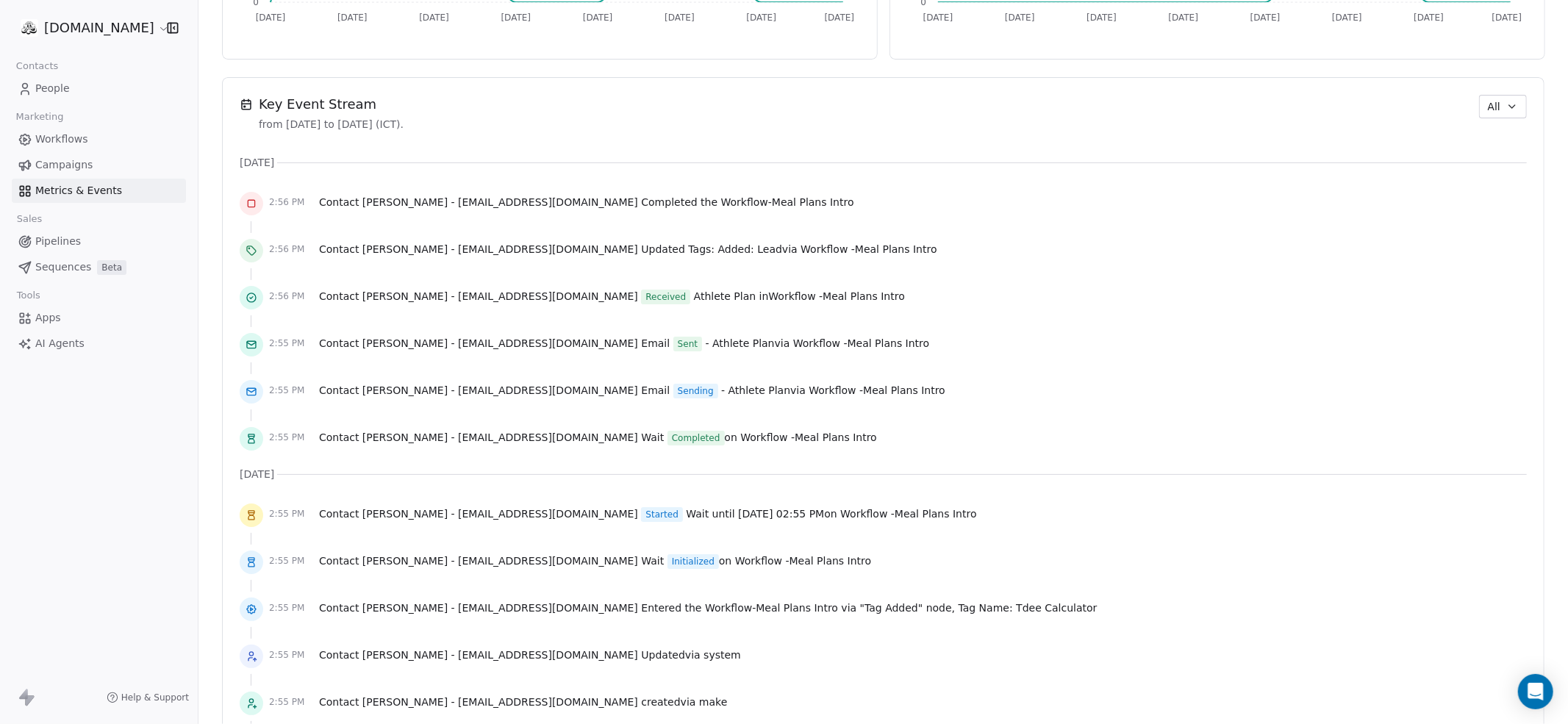
click at [91, 20] on html "[DOMAIN_NAME] Contacts People Marketing Workflows Campaigns Metrics & Events Sa…" at bounding box center [784, 417] width 1568 height 835
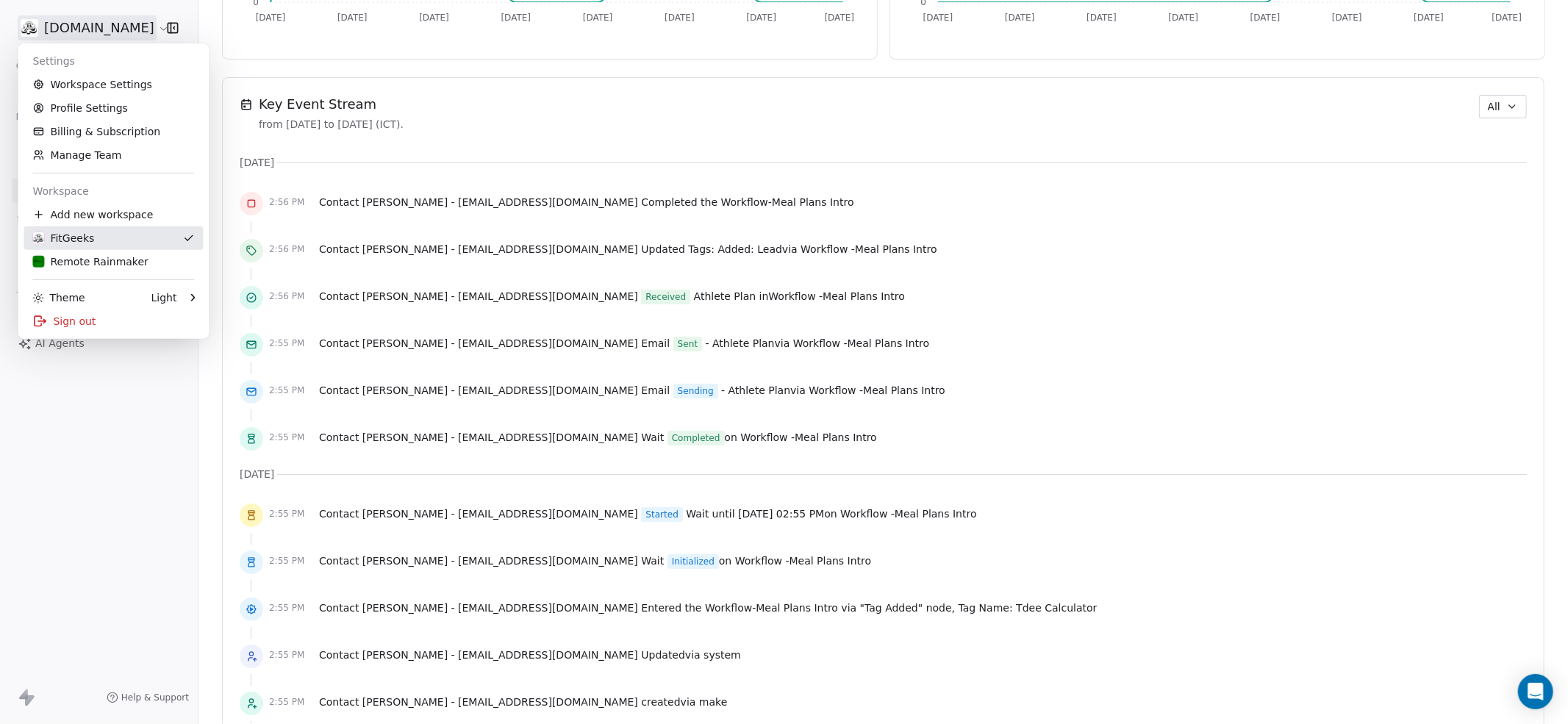
click at [77, 244] on div "FitGeeks" at bounding box center [63, 238] width 62 height 15
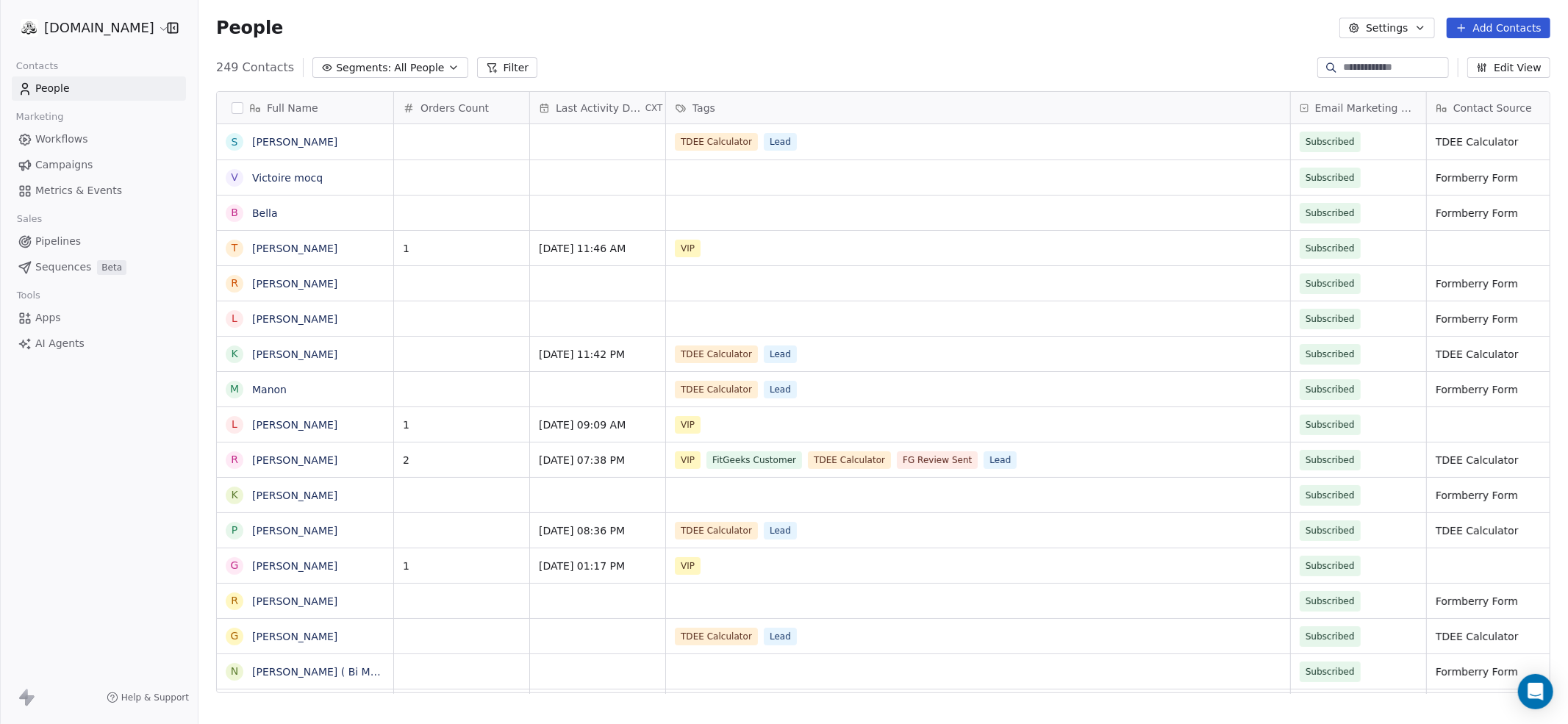
scroll to position [637, 1370]
click at [1384, 29] on button "Settings" at bounding box center [1387, 27] width 95 height 21
click at [1247, 25] on html "[DOMAIN_NAME] Contacts People Marketing Workflows Campaigns Metrics & Events Sa…" at bounding box center [784, 417] width 1568 height 835
click at [88, 27] on html "[DOMAIN_NAME] Contacts People Marketing Workflows Campaigns Metrics & Events Sa…" at bounding box center [784, 417] width 1568 height 835
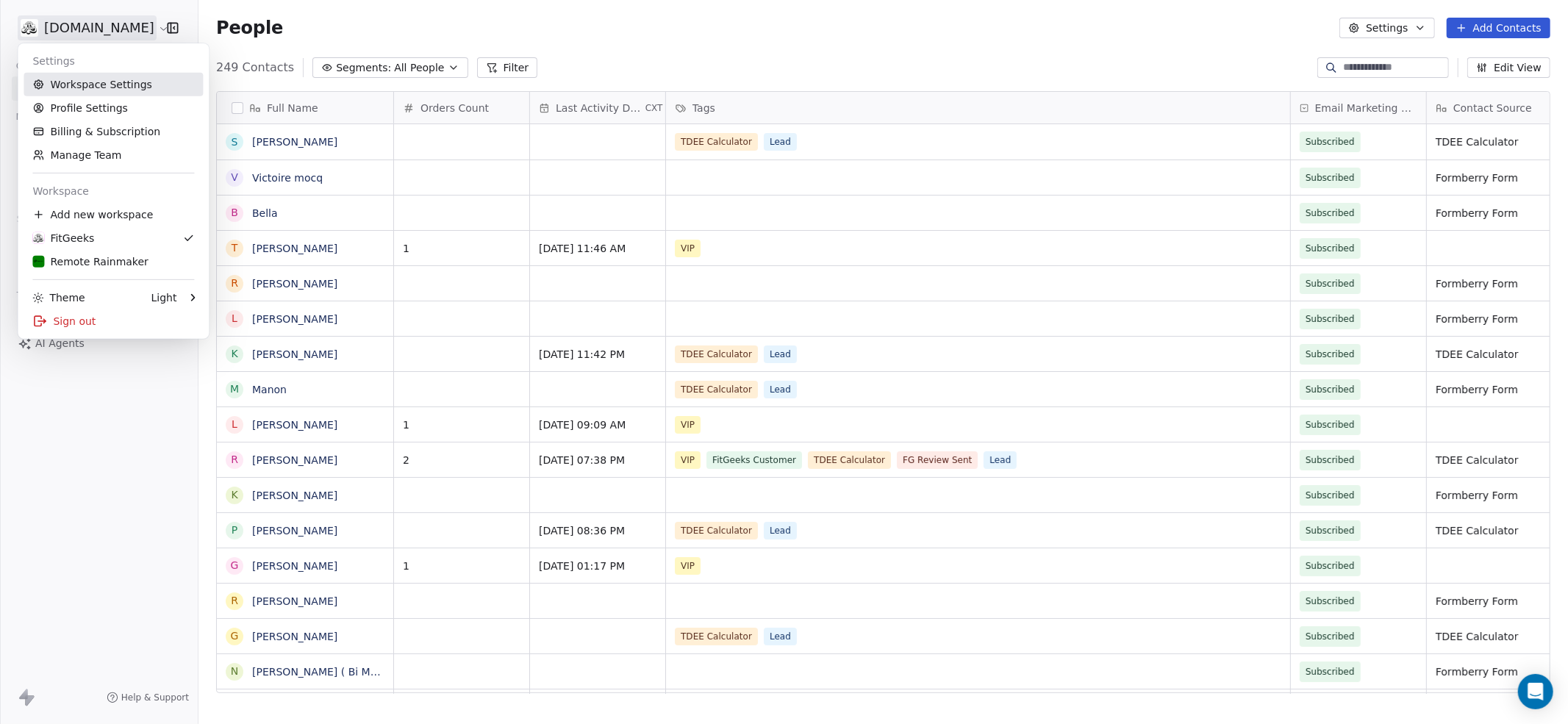
click at [84, 79] on link "Workspace Settings" at bounding box center [113, 84] width 180 height 23
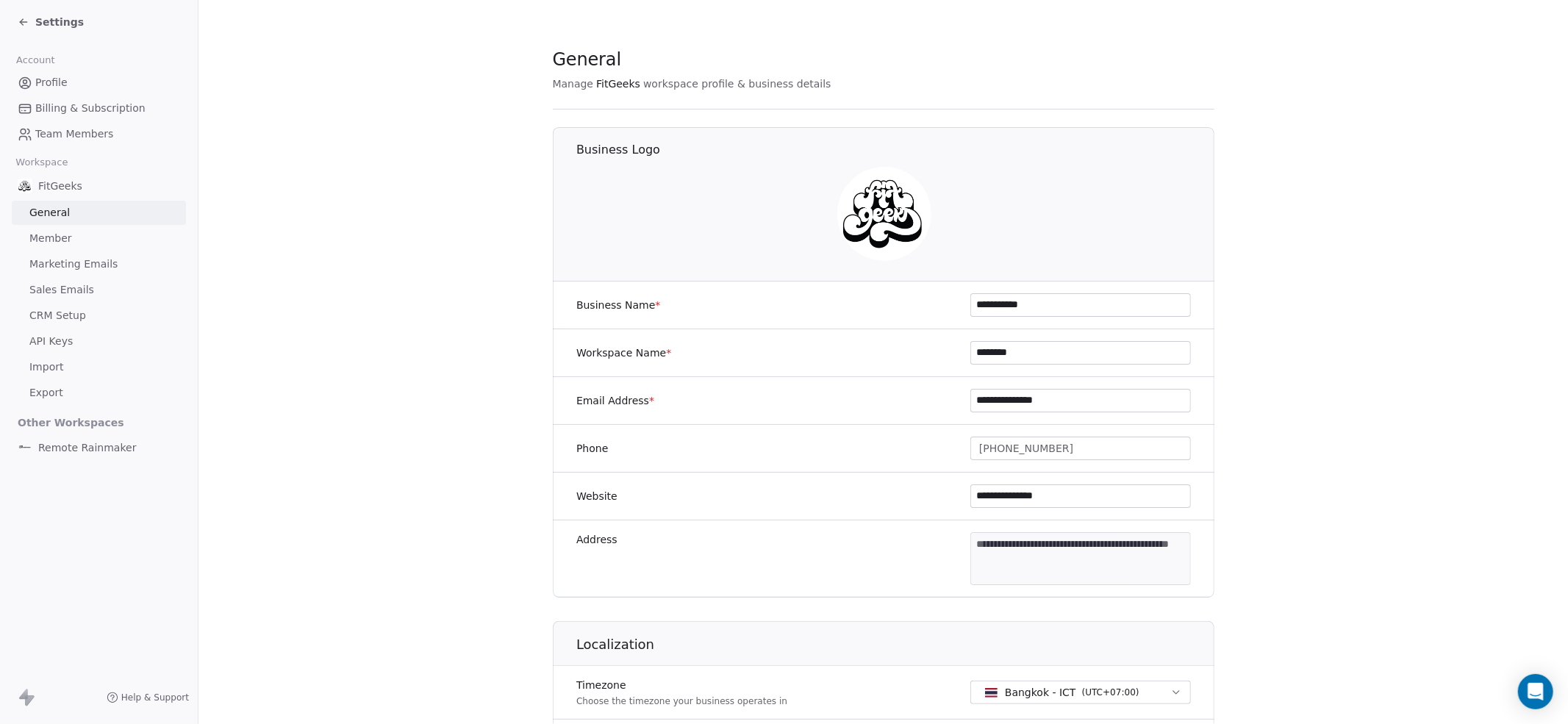
click at [62, 375] on span "Import" at bounding box center [46, 367] width 34 height 16
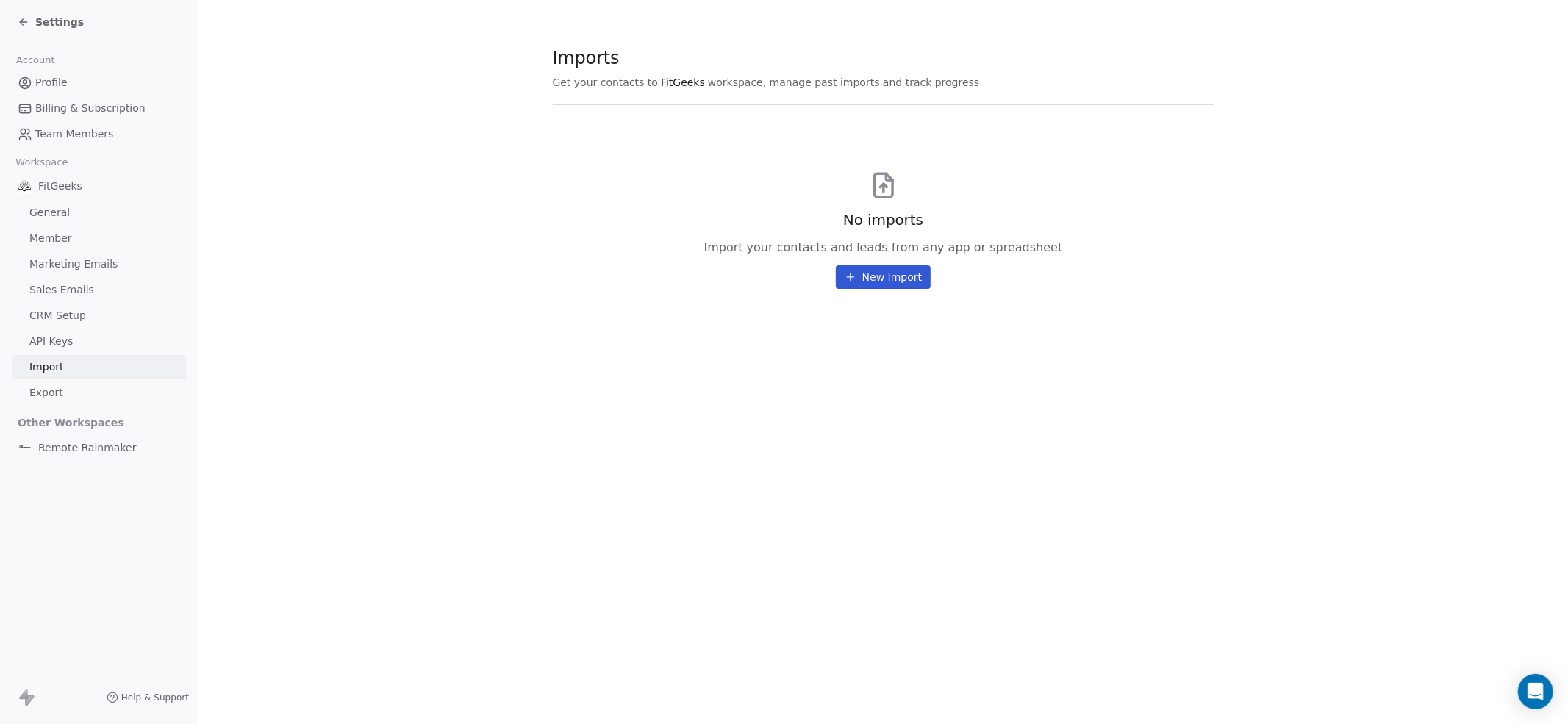
click at [57, 400] on span "Export" at bounding box center [46, 393] width 34 height 16
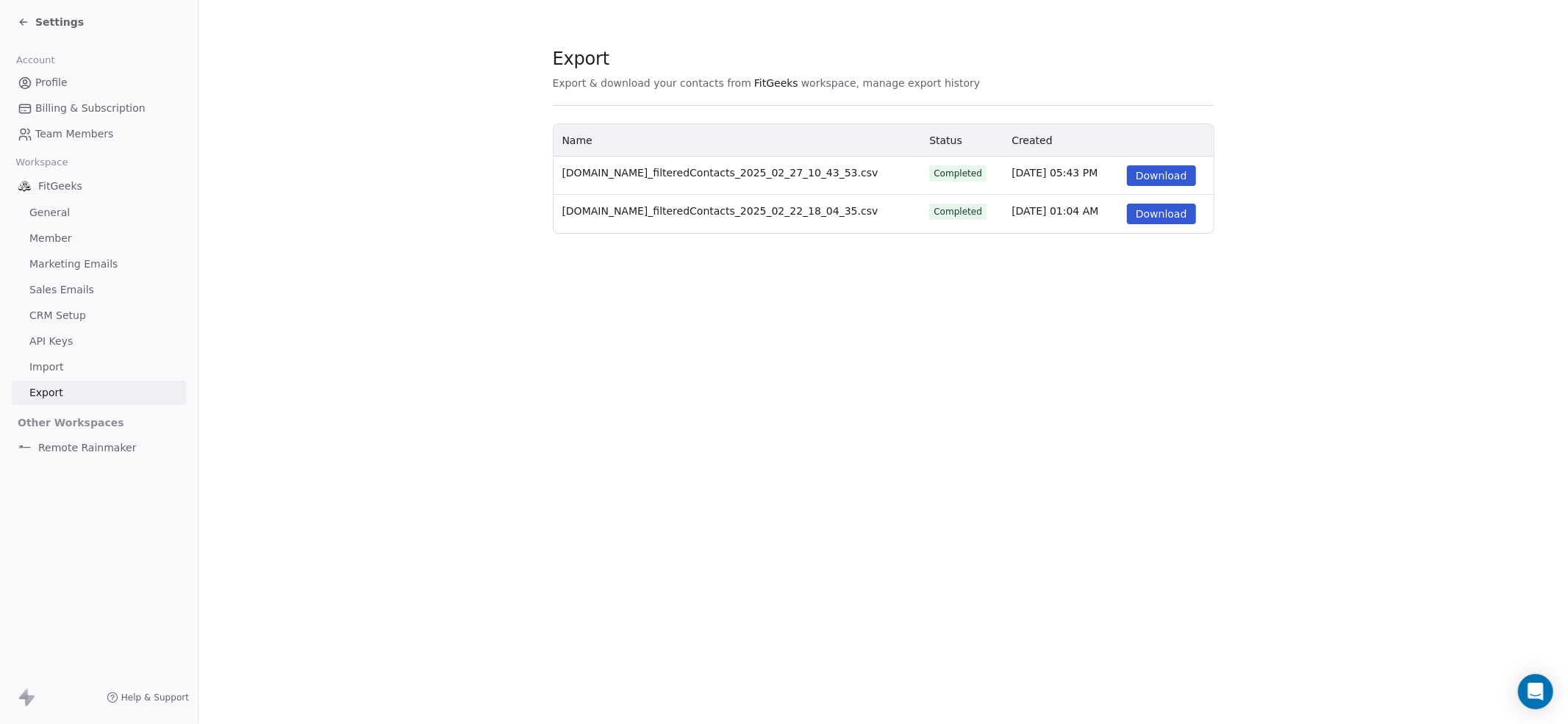
click at [86, 272] on span "Marketing Emails" at bounding box center [73, 264] width 88 height 16
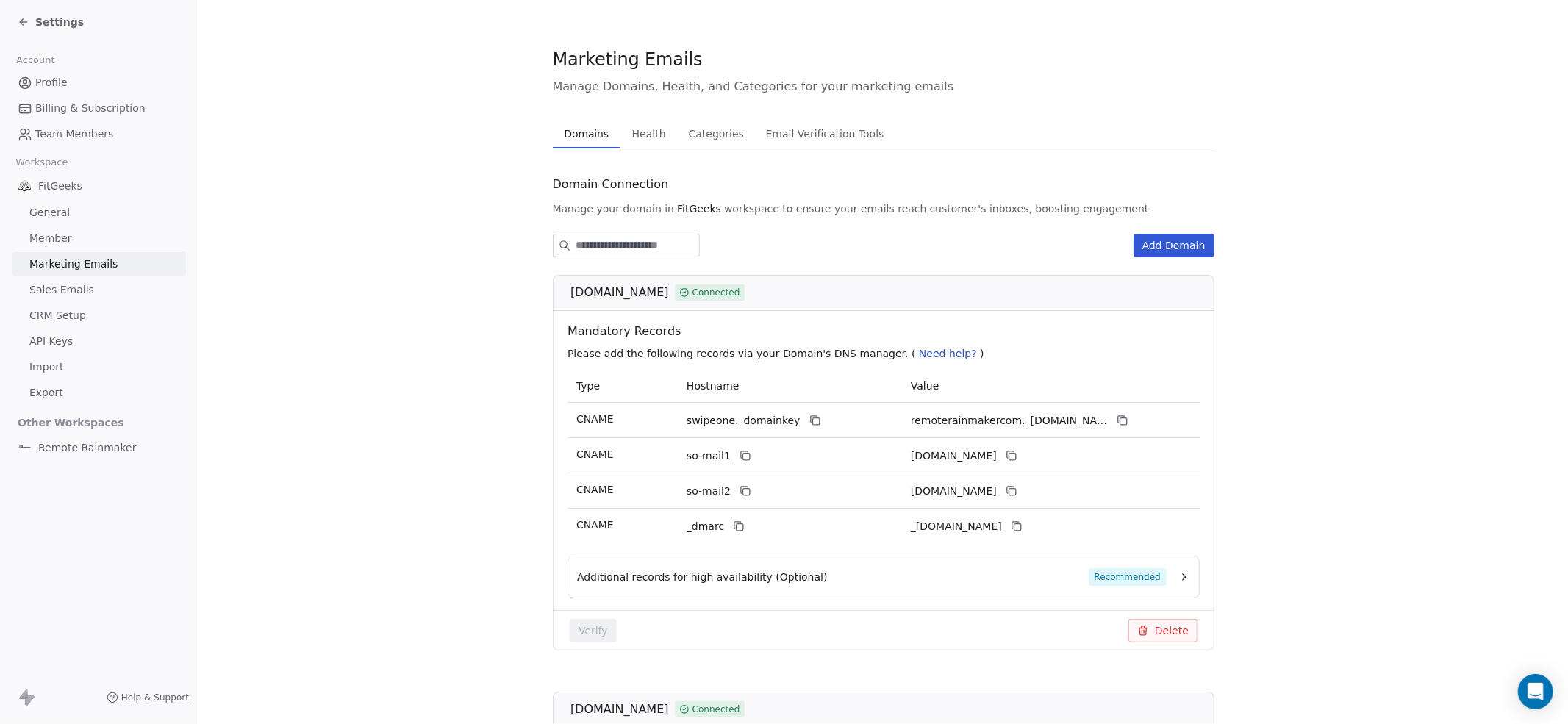
click at [665, 132] on span "Health" at bounding box center [649, 133] width 46 height 21
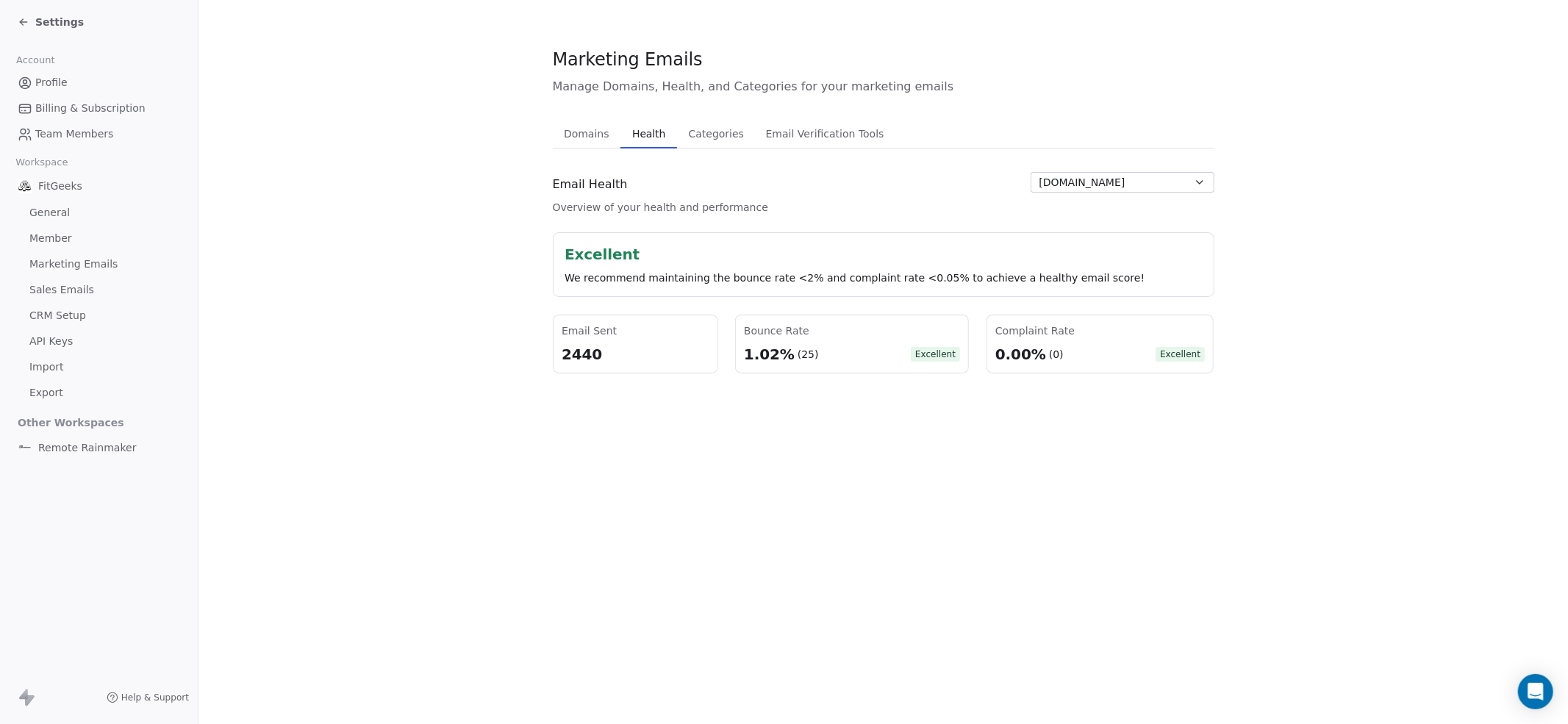
click at [1114, 185] on span "[DOMAIN_NAME]" at bounding box center [1082, 182] width 86 height 16
click at [1094, 240] on span "[DOMAIN_NAME]" at bounding box center [1089, 237] width 86 height 16
click at [719, 129] on span "Categories" at bounding box center [717, 133] width 67 height 21
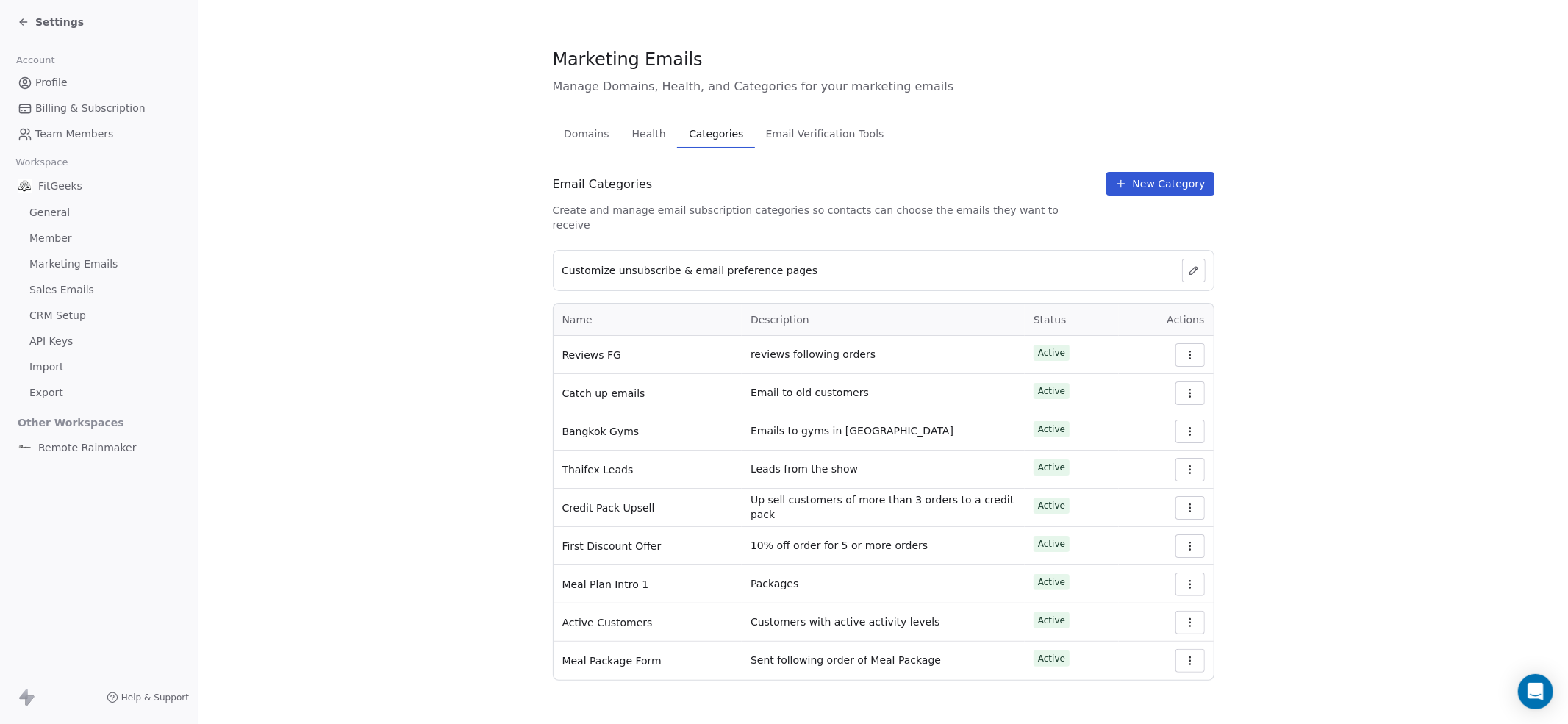
drag, startPoint x: 887, startPoint y: 117, endPoint x: 871, endPoint y: 129, distance: 20.0
click at [886, 118] on div "Marketing Emails Manage Domains, Health, and Categories for your marketing emai…" at bounding box center [883, 364] width 662 height 634
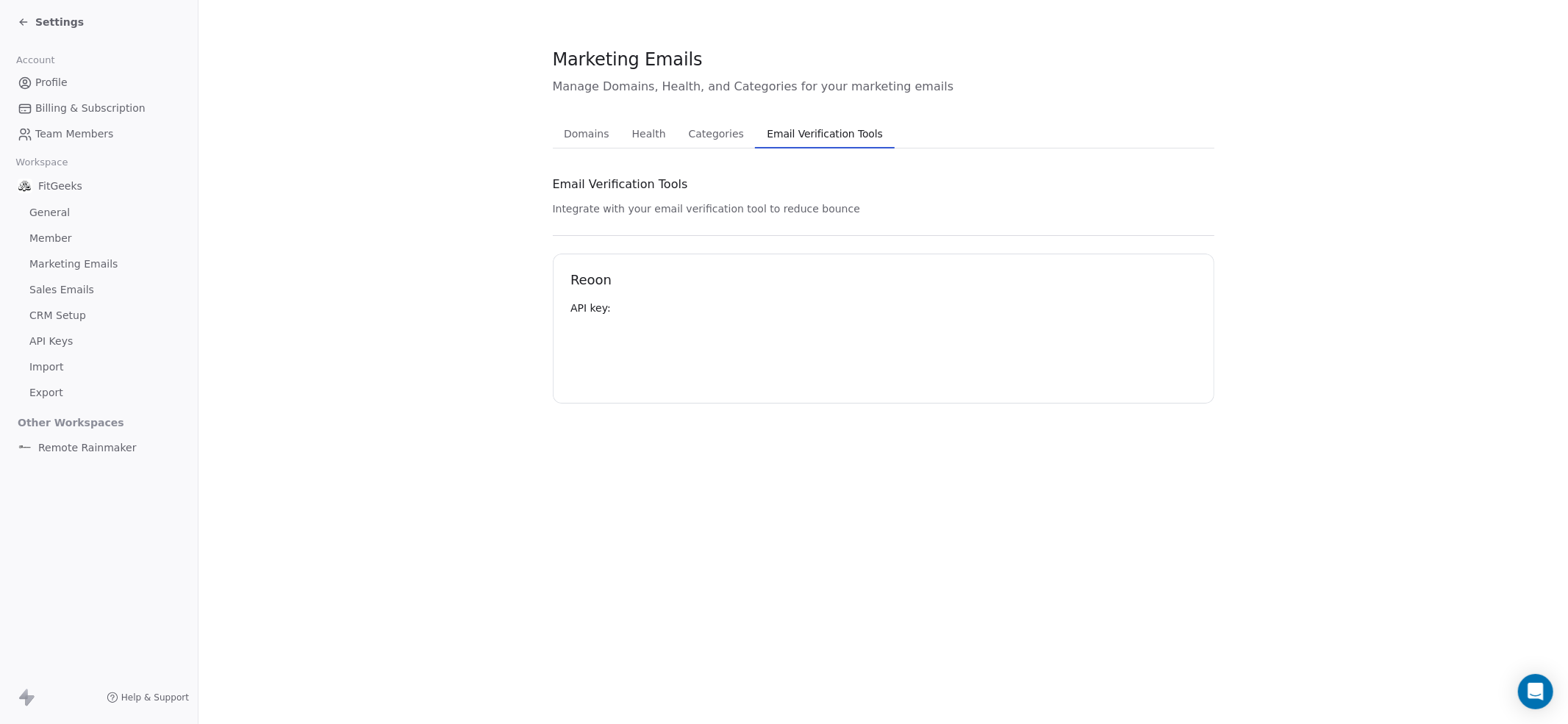
click at [865, 131] on span "Email Verification Tools" at bounding box center [825, 133] width 128 height 21
click at [562, 176] on span "Email Verification Tools" at bounding box center [620, 184] width 136 height 17
click at [587, 134] on span "Domains" at bounding box center [587, 133] width 57 height 21
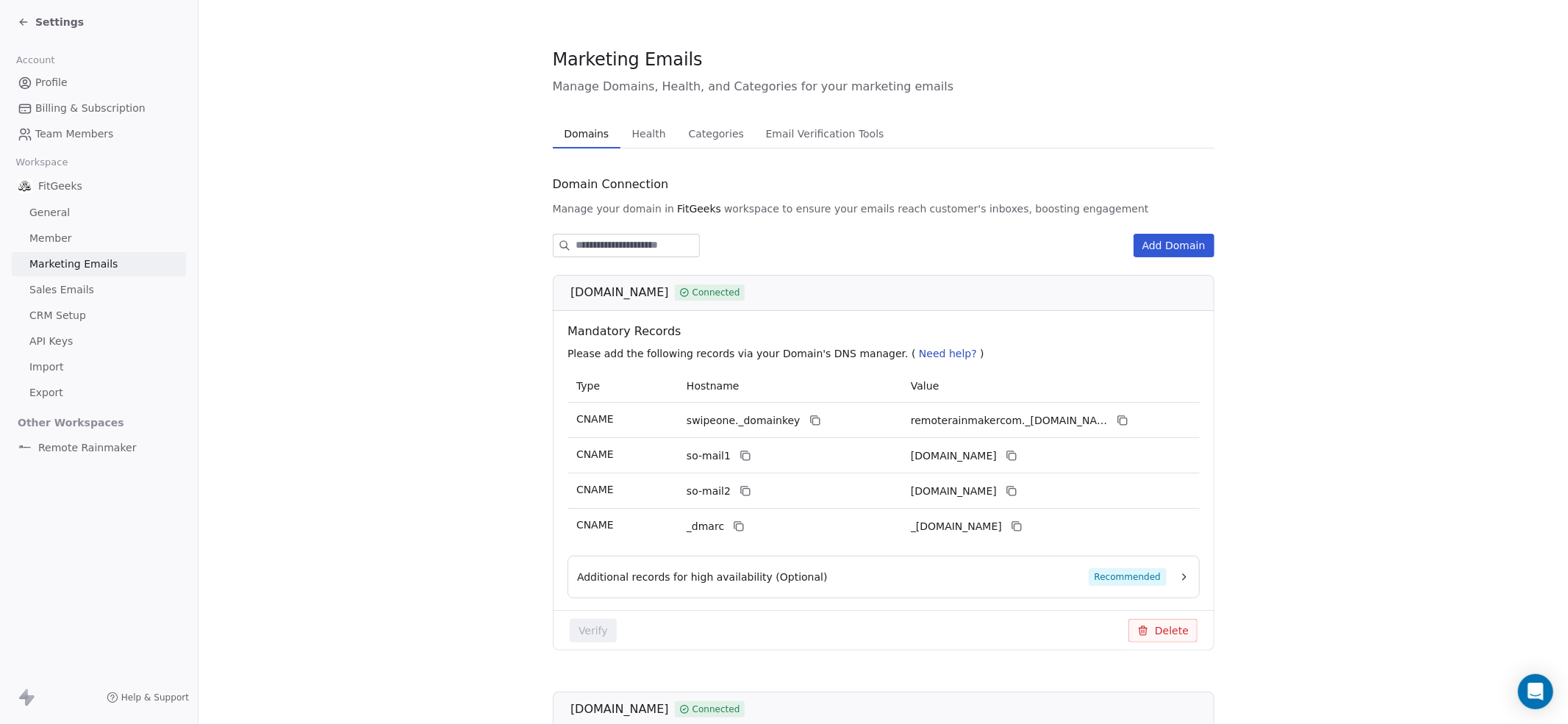
click at [879, 133] on span "Email Verification Tools" at bounding box center [826, 133] width 130 height 21
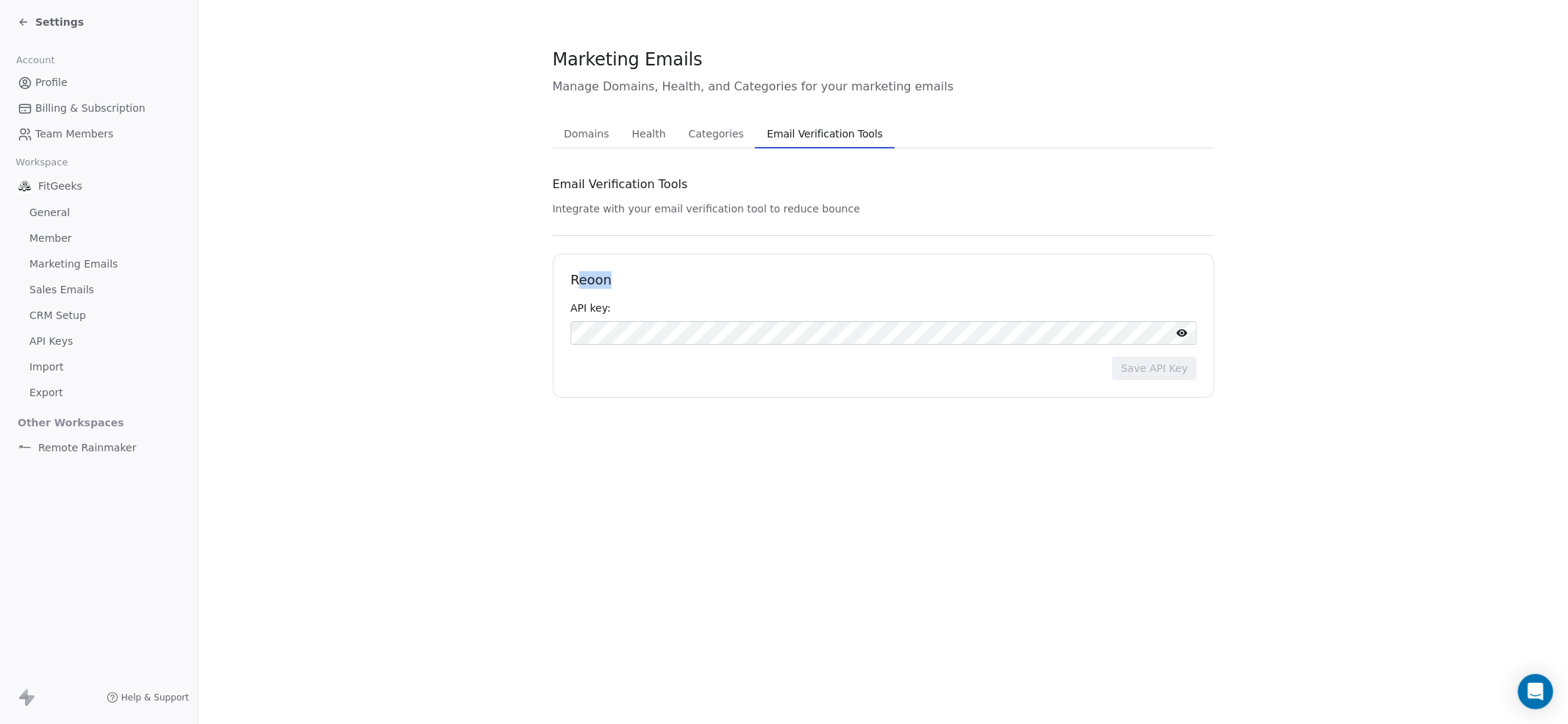
drag, startPoint x: 576, startPoint y: 276, endPoint x: 618, endPoint y: 280, distance: 42.2
click at [618, 280] on h1 "Reoon" at bounding box center [884, 280] width 627 height 17
drag, startPoint x: 618, startPoint y: 280, endPoint x: 609, endPoint y: 280, distance: 9.0
click at [618, 280] on h1 "Reoon" at bounding box center [884, 280] width 627 height 17
click at [570, 280] on div "Reoon API key: Save API Key" at bounding box center [883, 325] width 662 height 144
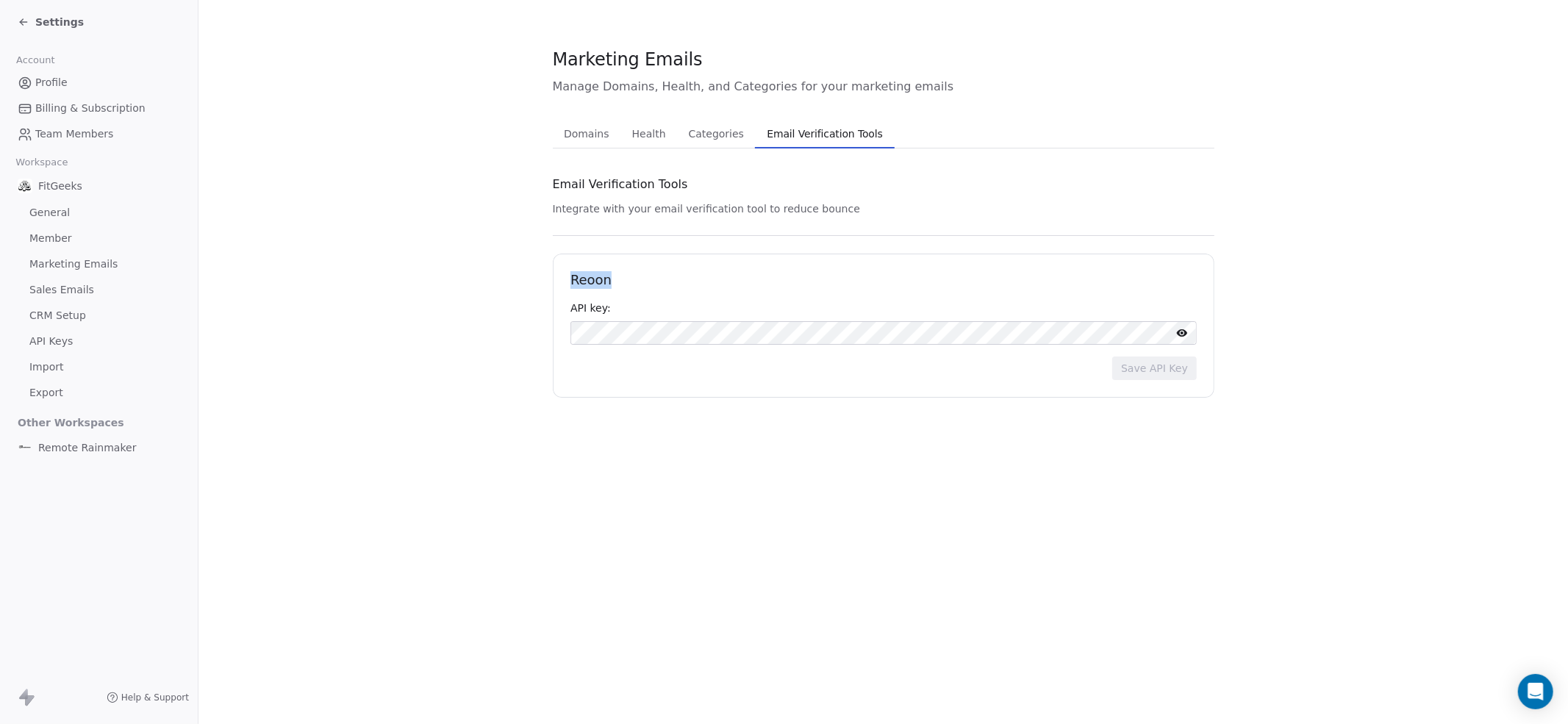
drag, startPoint x: 570, startPoint y: 280, endPoint x: 578, endPoint y: 280, distance: 8.0
click at [571, 280] on h1 "Reoon" at bounding box center [884, 280] width 627 height 17
click at [578, 280] on h1 "Reoon" at bounding box center [884, 280] width 627 height 17
click at [578, 279] on h1 "Reoon" at bounding box center [884, 280] width 627 height 17
